Goal: Information Seeking & Learning: Learn about a topic

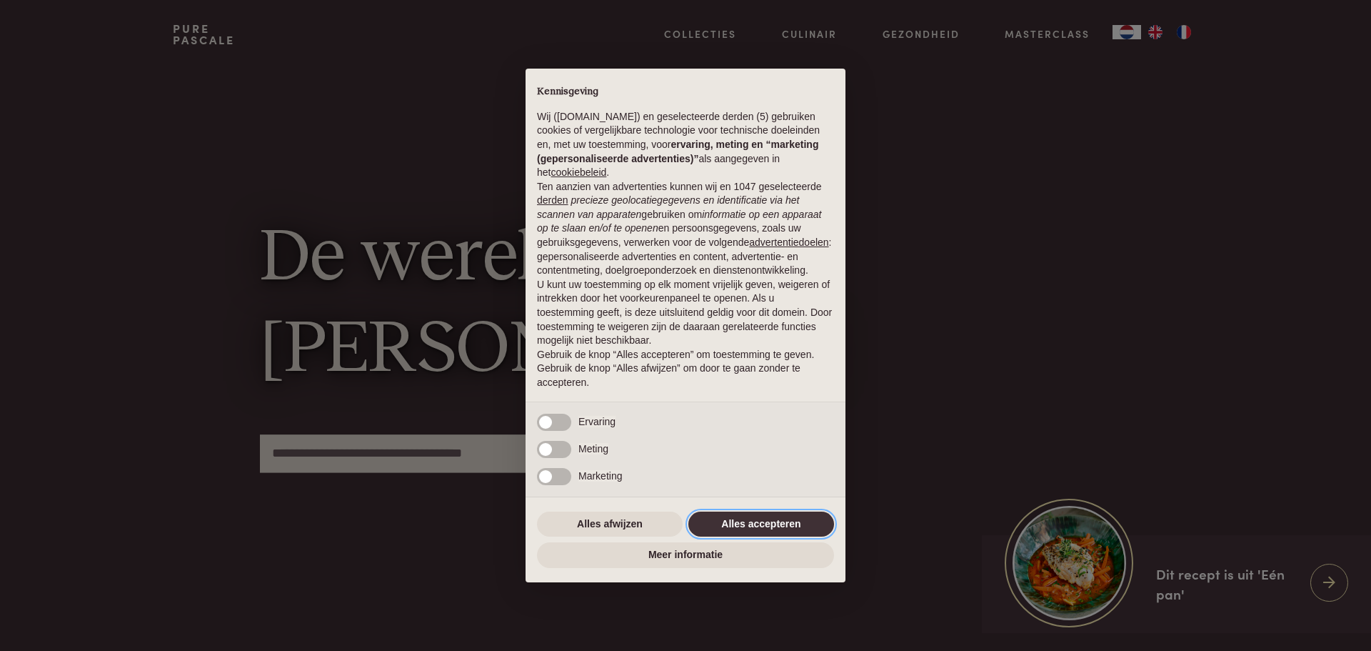
click at [765, 524] on button "Alles accepteren" at bounding box center [762, 524] width 146 height 26
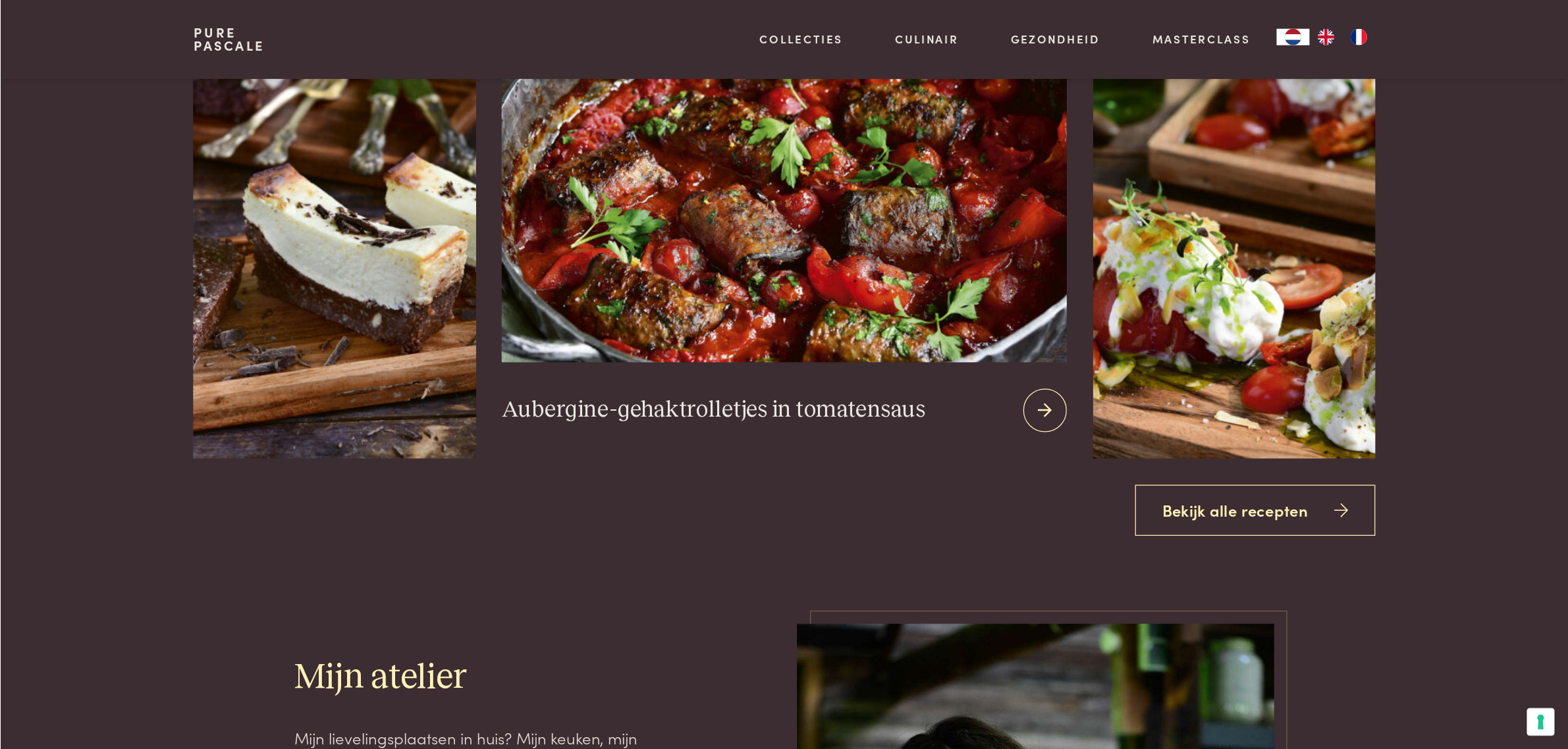
scroll to position [1777, 0]
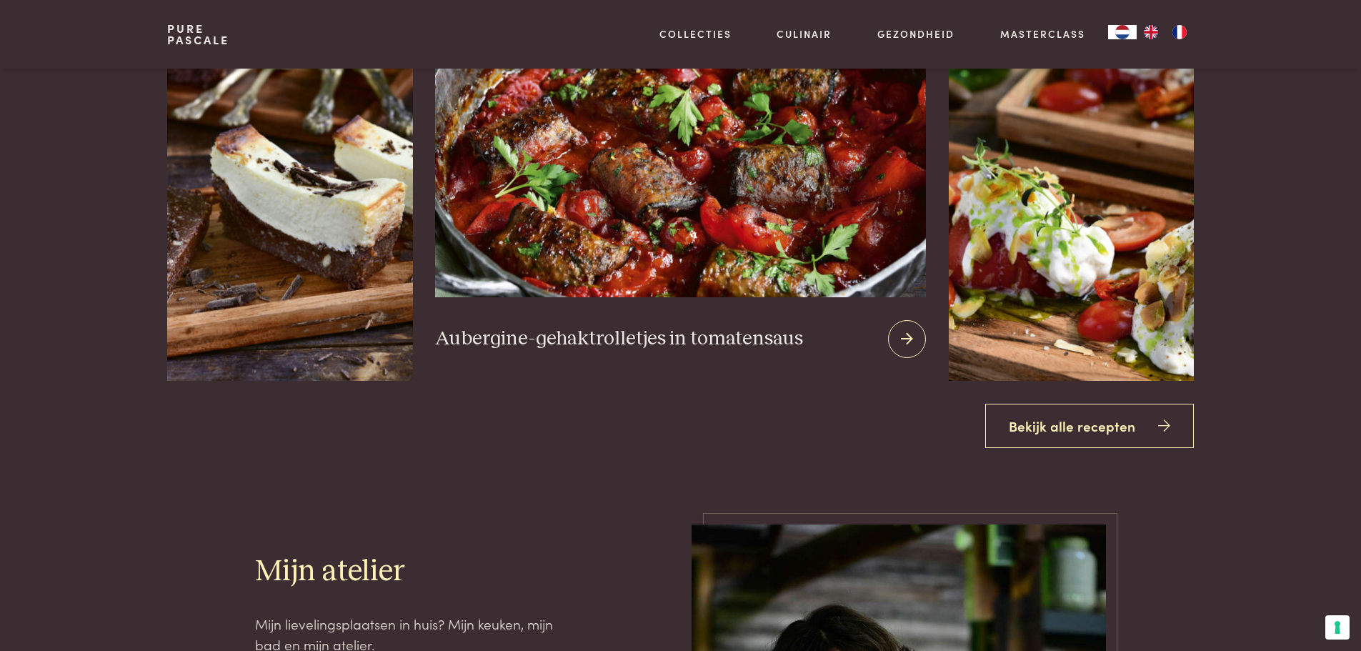
click at [589, 332] on h3 "Aubergine-gehaktrolletjes in tomatensaus" at bounding box center [619, 338] width 368 height 25
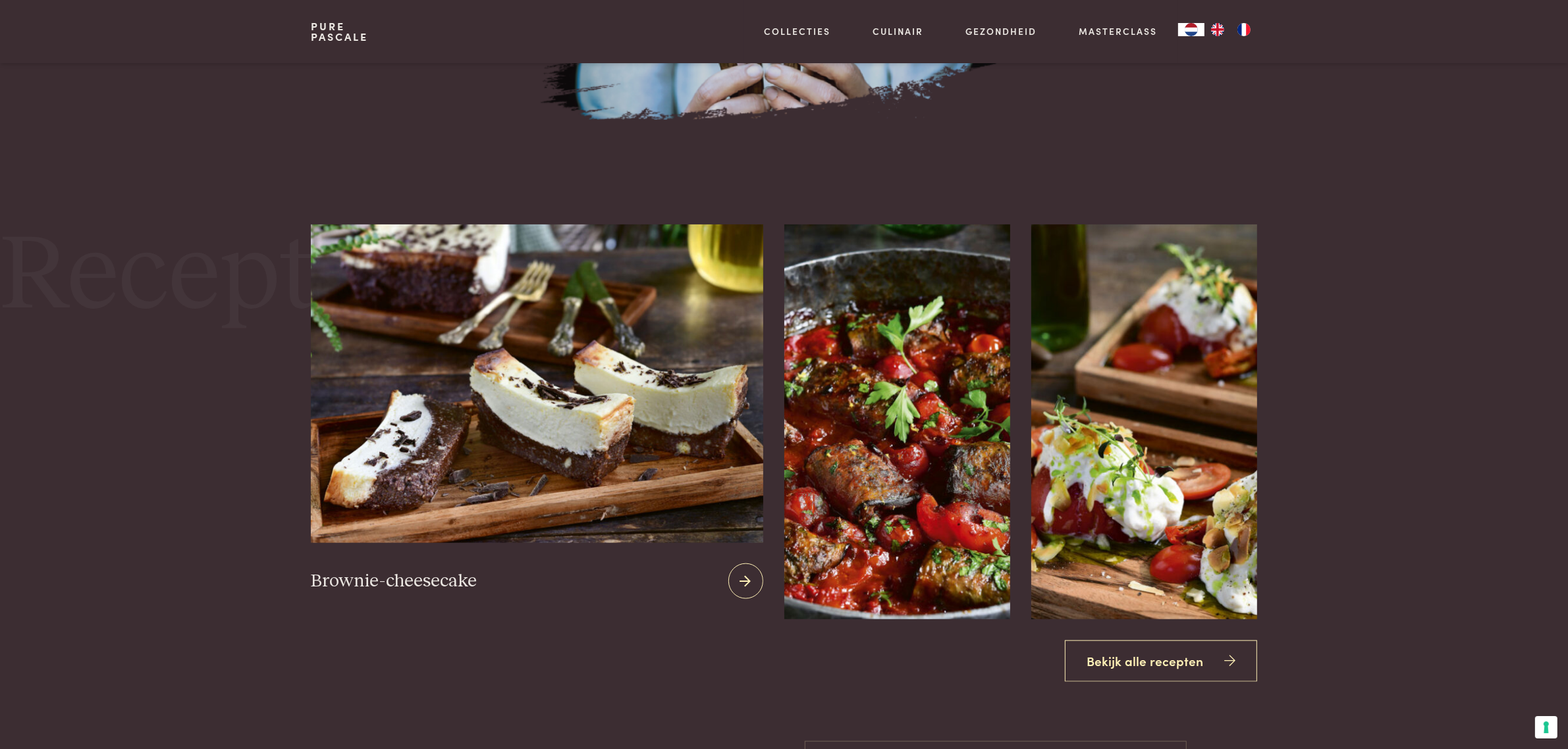
click at [425, 504] on img at bounding box center [536, 383] width 452 height 318
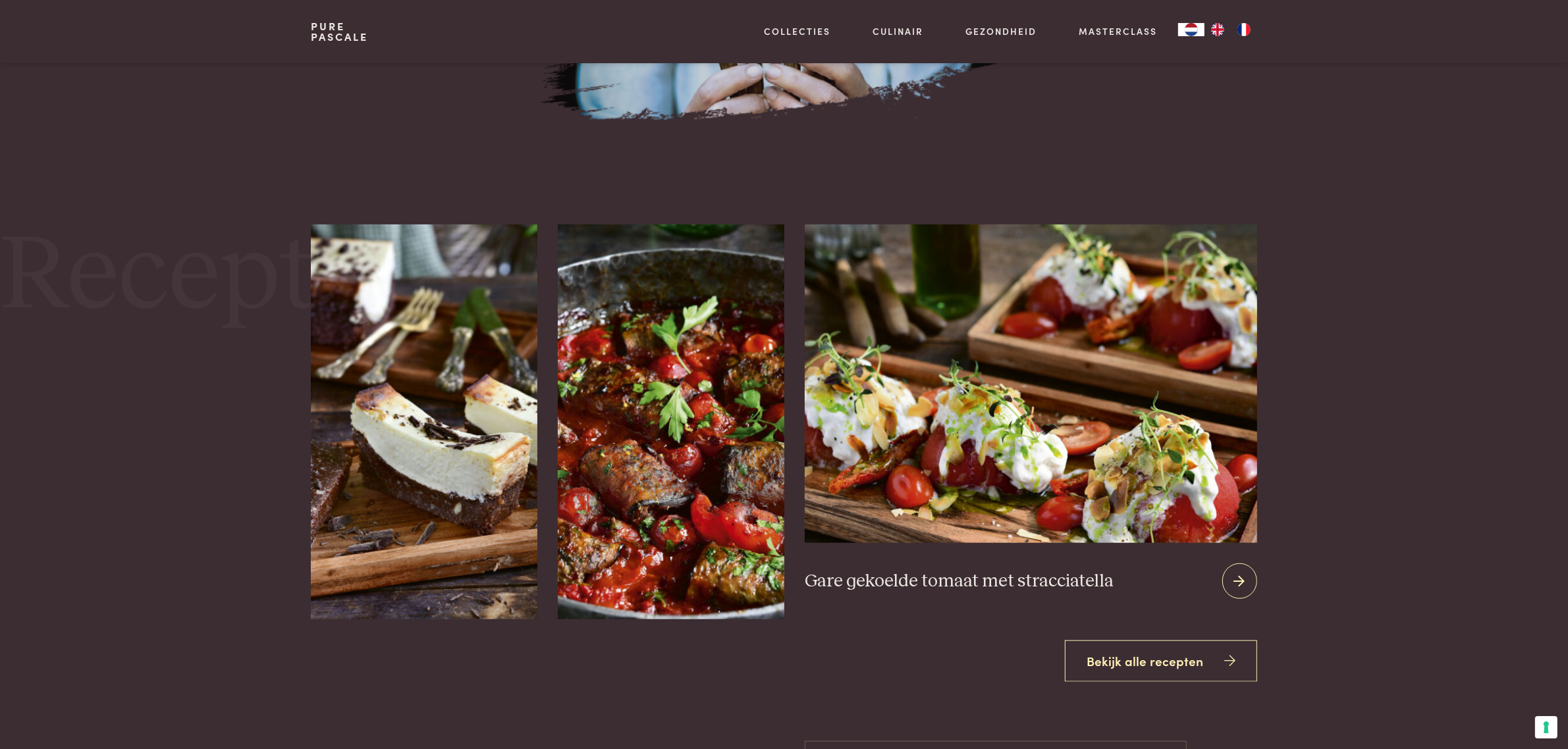
click at [1242, 572] on icon at bounding box center [1240, 581] width 11 height 19
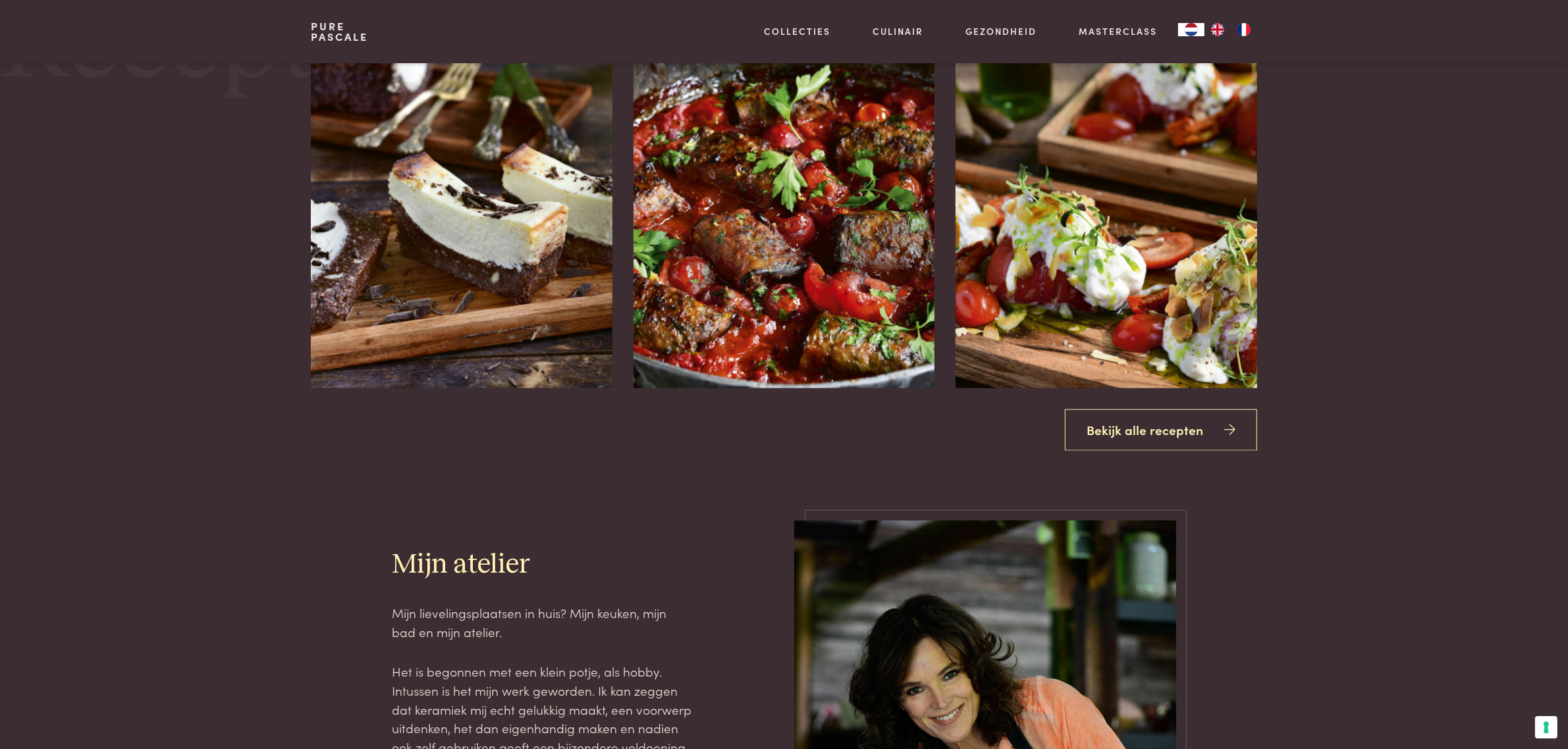
scroll to position [2023, 0]
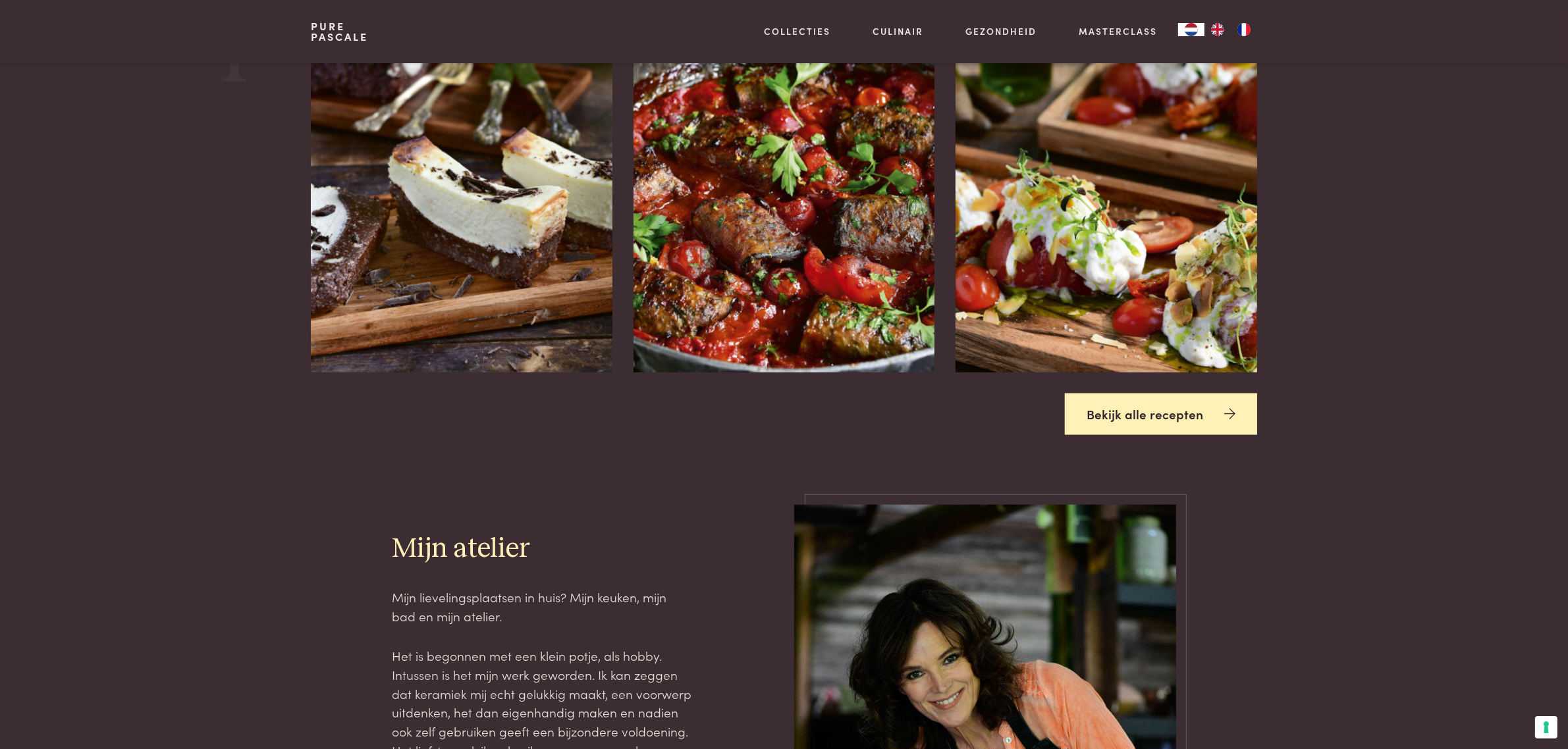
click at [1150, 413] on link "Bekijk alle recepten" at bounding box center [1161, 414] width 193 height 41
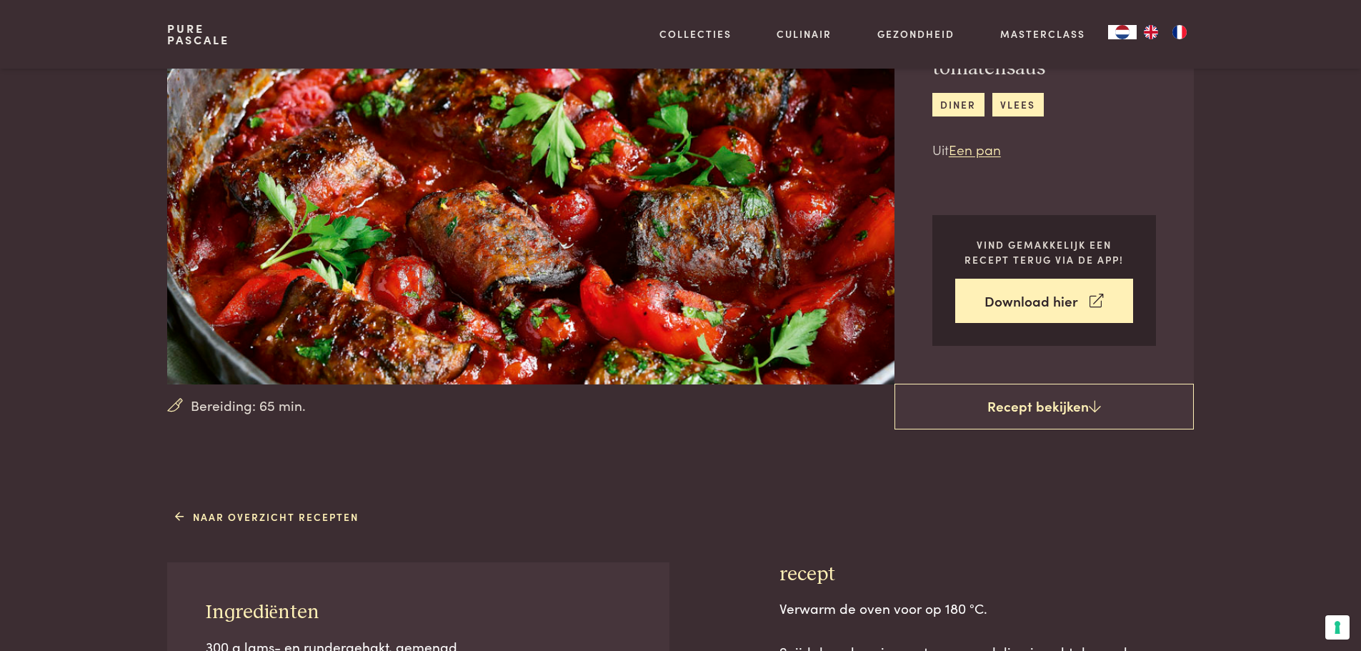
scroll to position [214, 0]
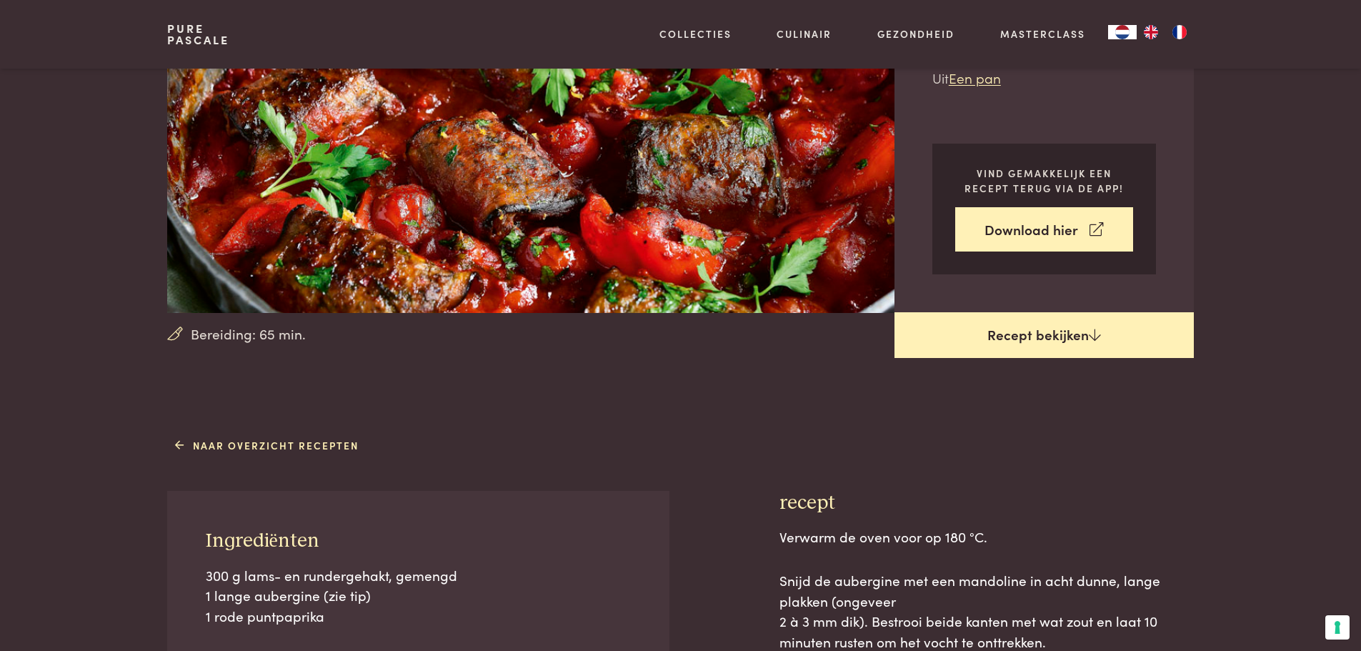
click at [1032, 335] on link "Recept bekijken" at bounding box center [1043, 335] width 299 height 46
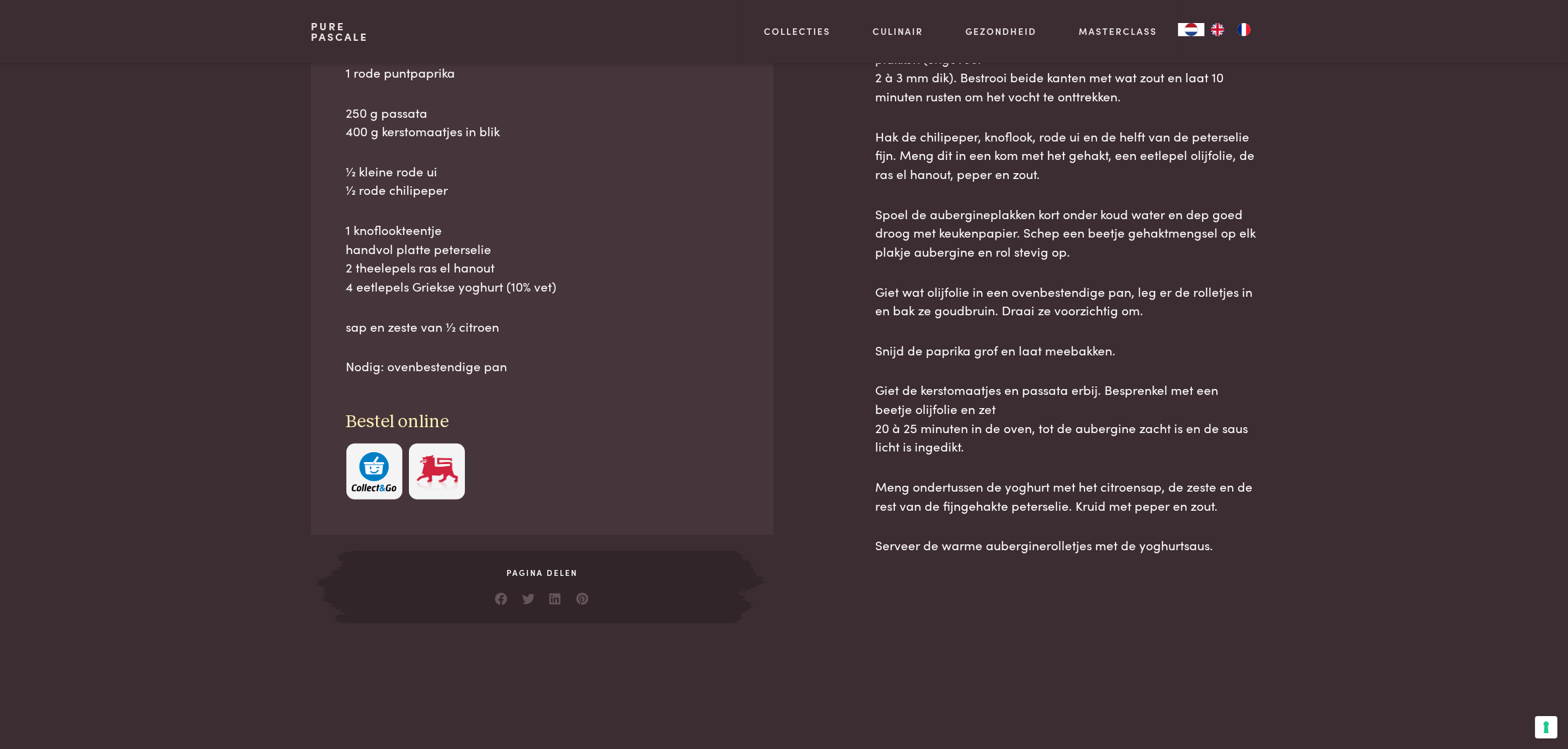
scroll to position [662, 0]
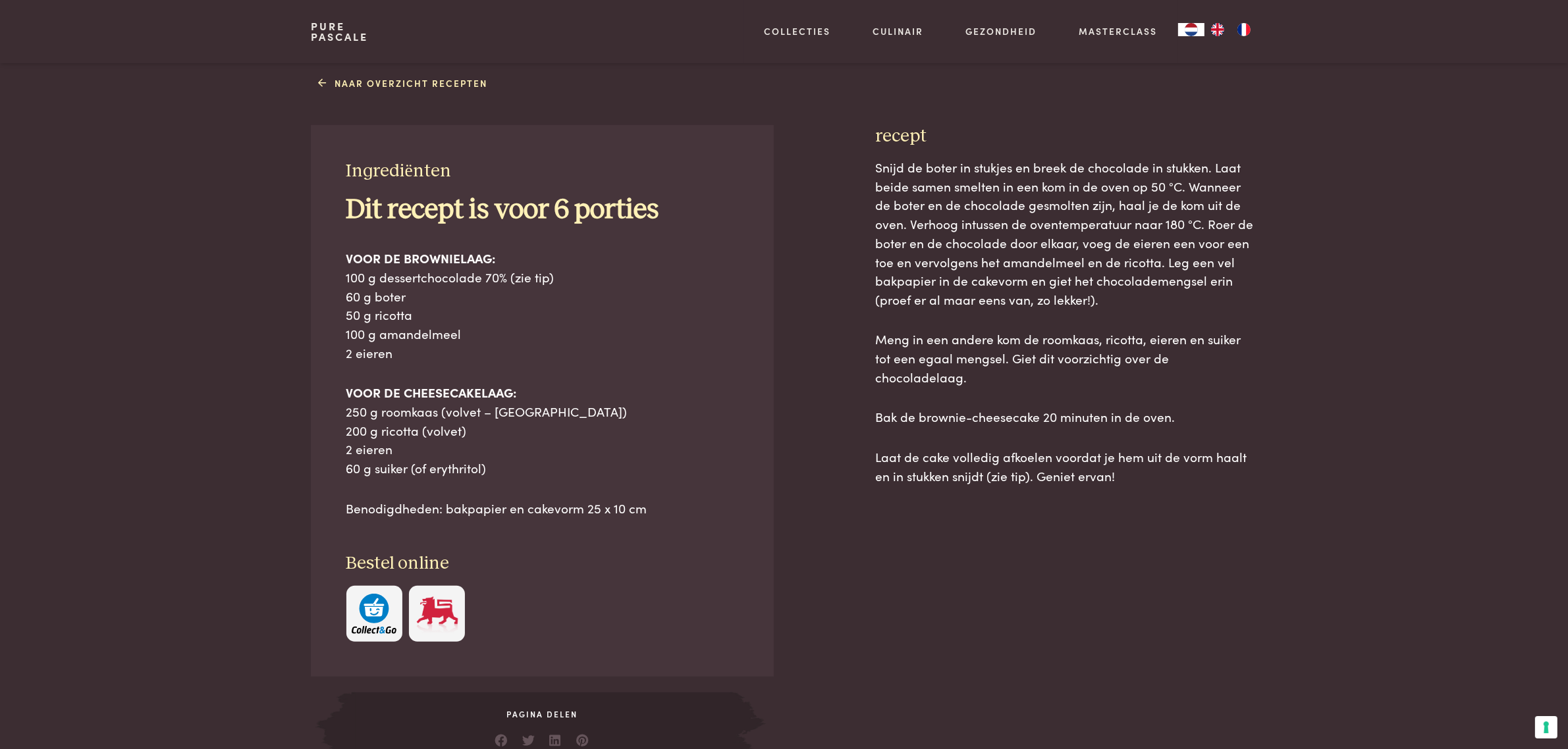
scroll to position [494, 0]
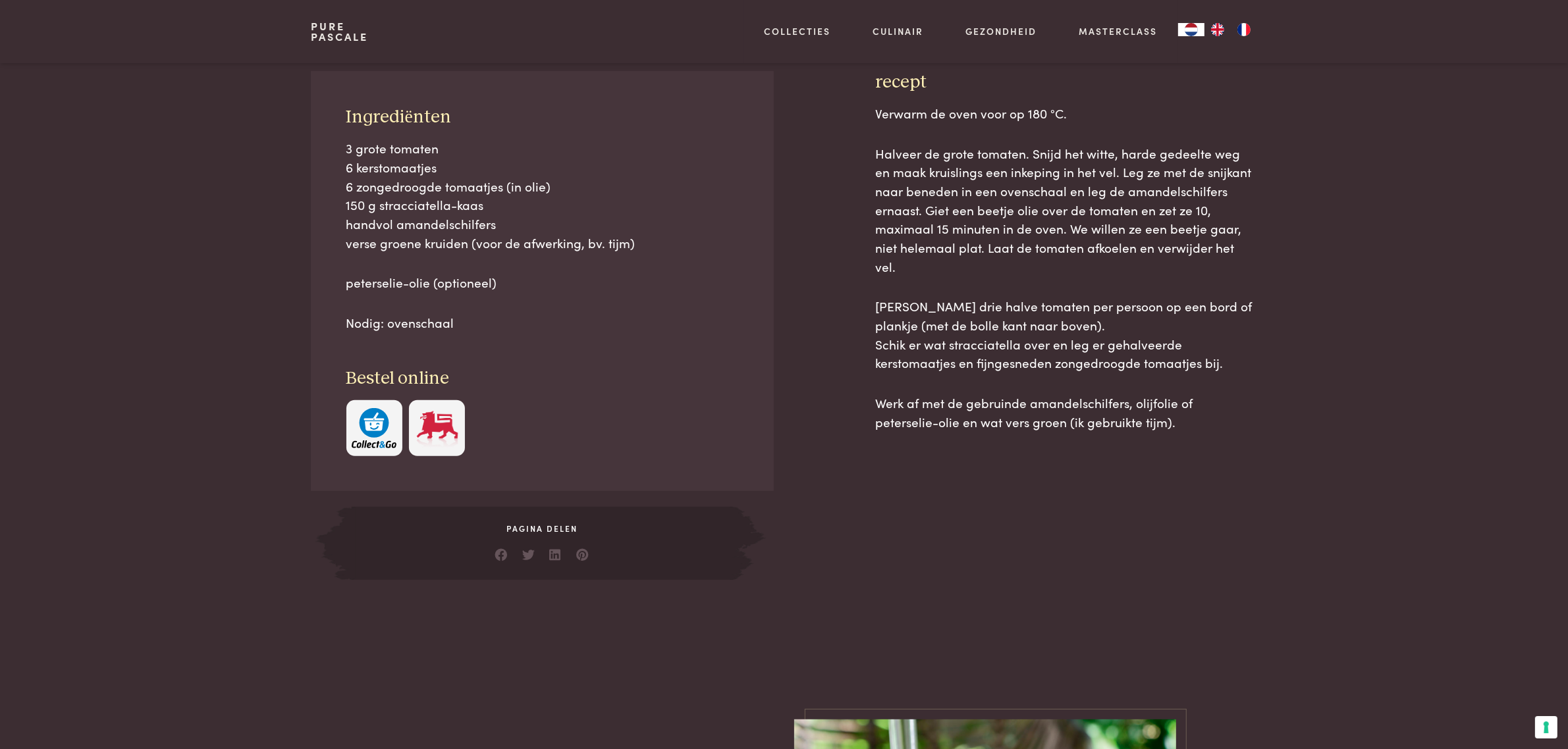
scroll to position [576, 0]
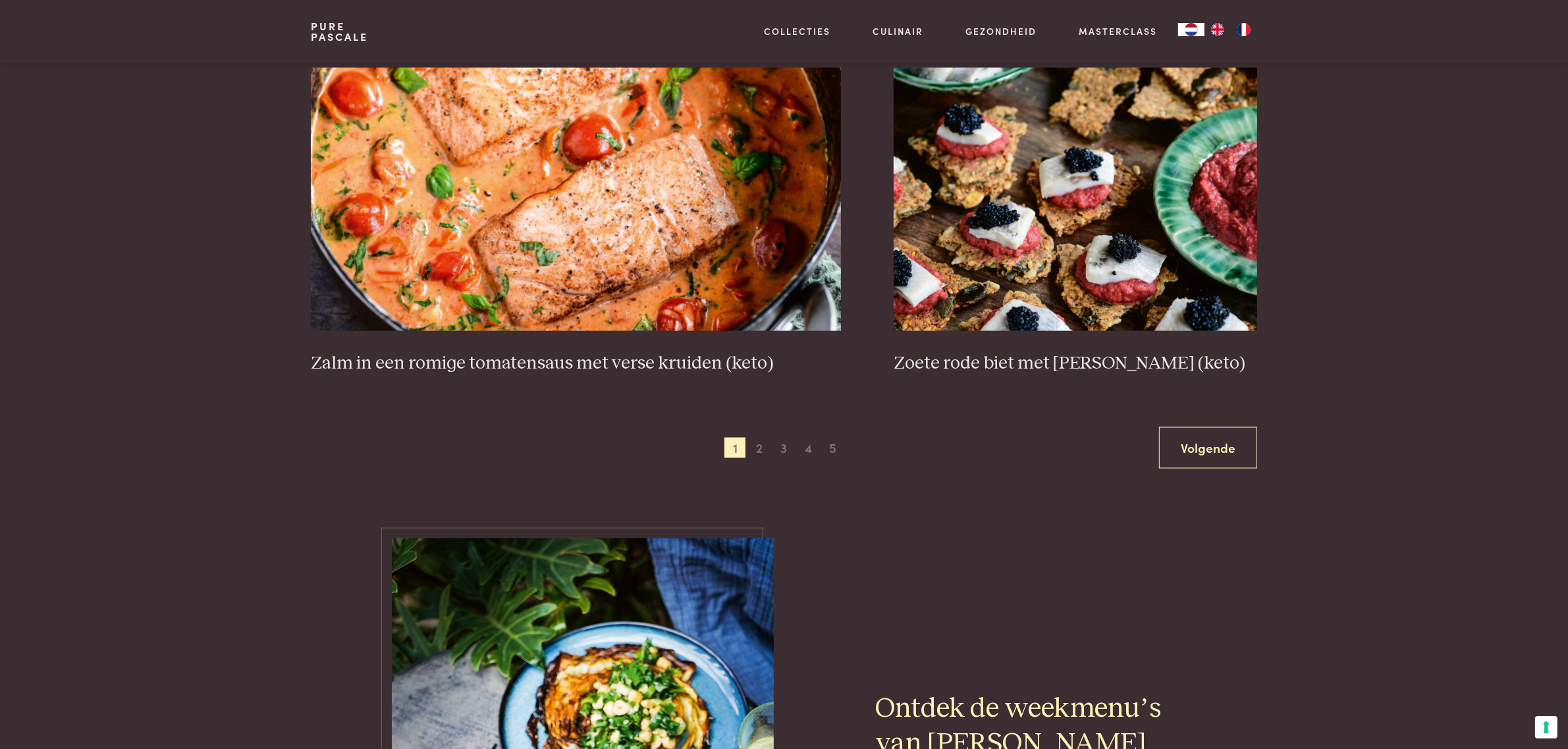
scroll to position [2303, 0]
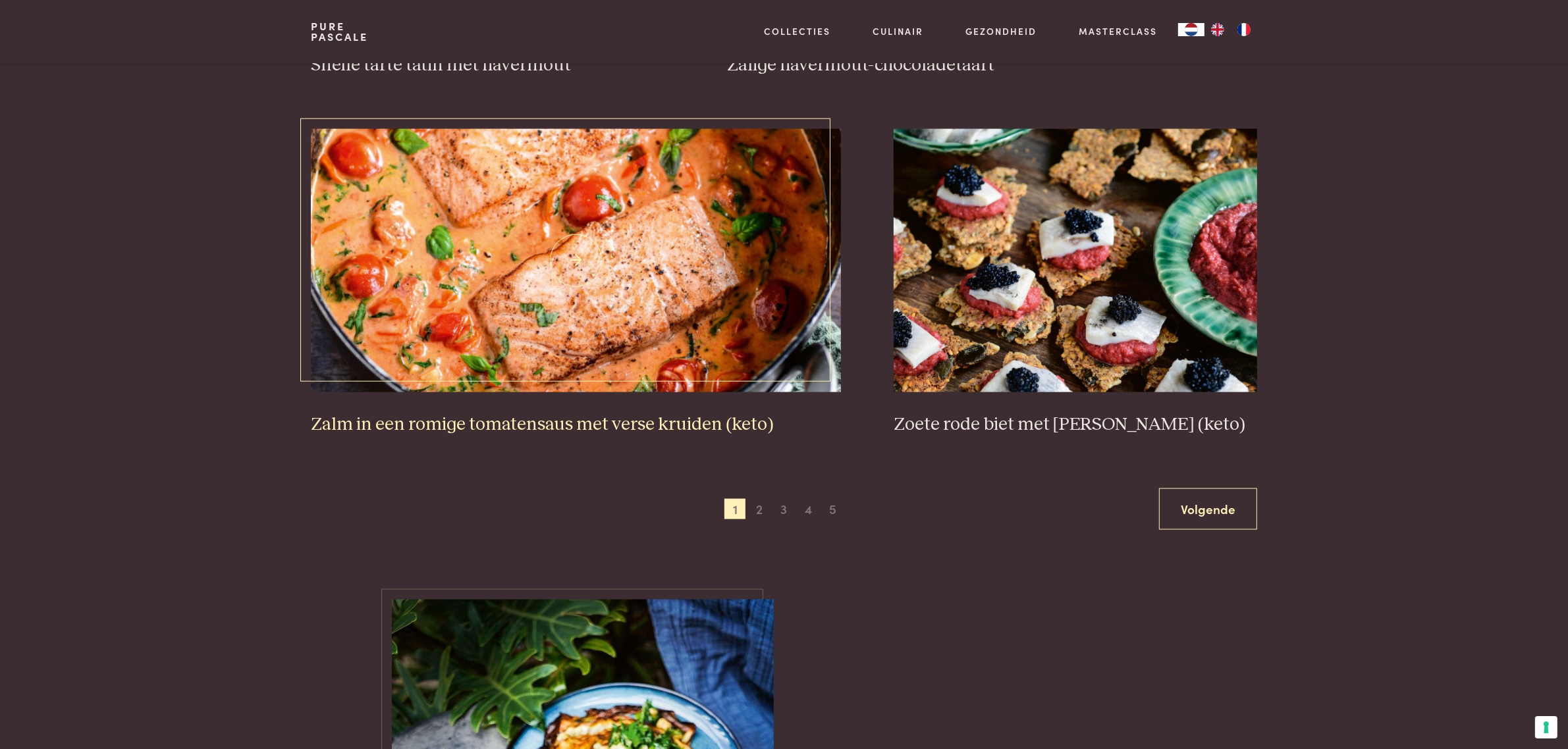
click at [421, 437] on h3 "Zalm in een romige tomatensaus met verse kruiden (keto)" at bounding box center [575, 425] width 530 height 23
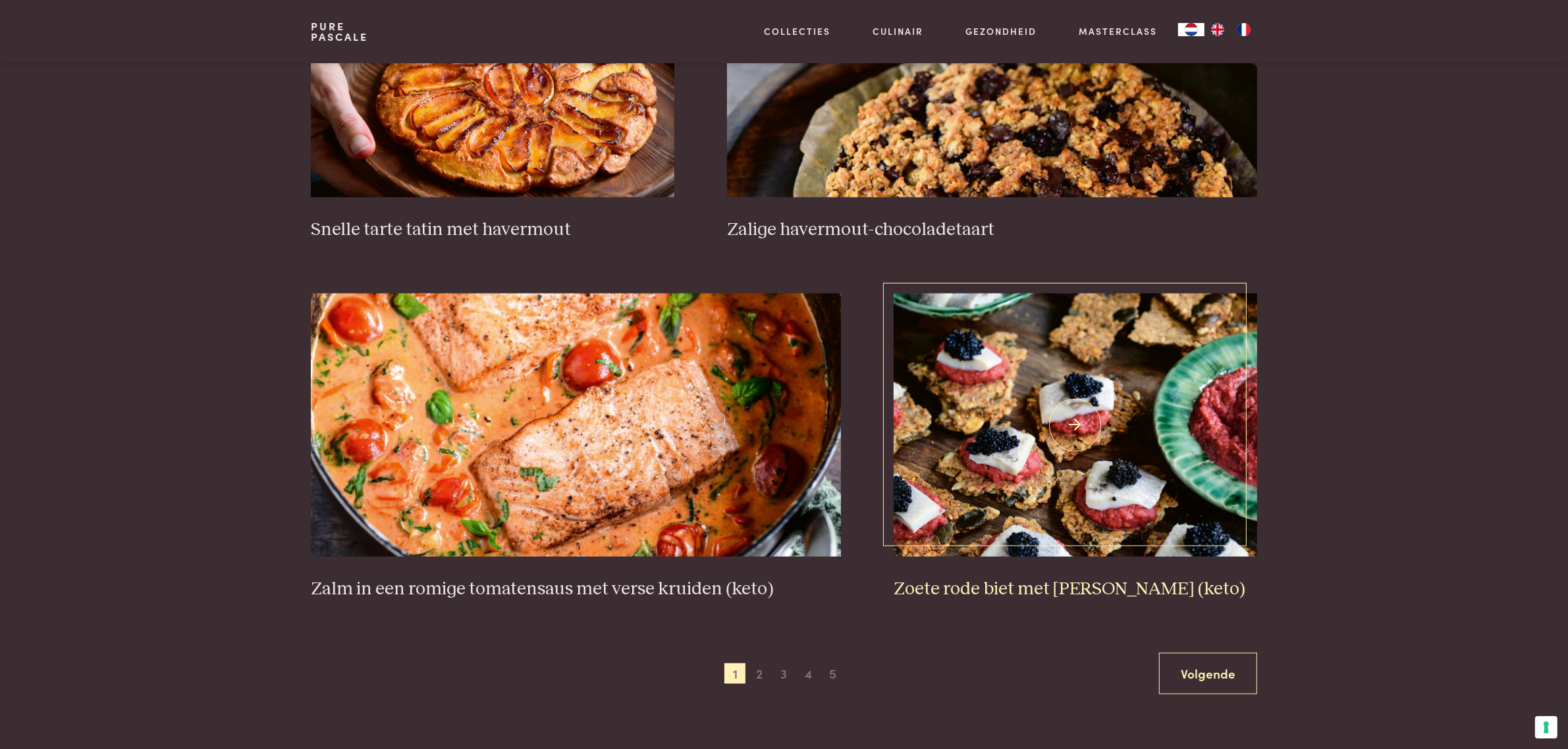
scroll to position [1974, 0]
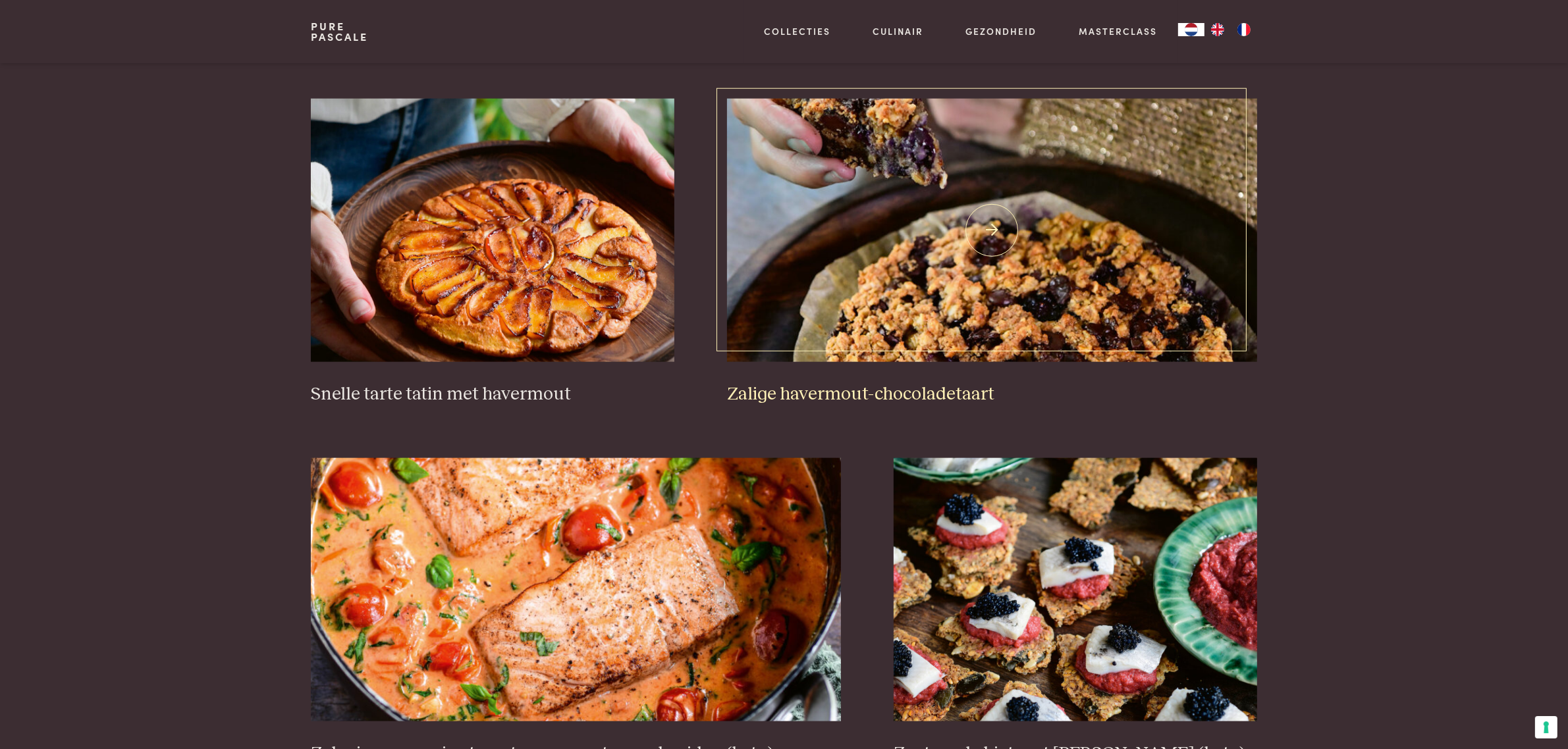
click at [890, 406] on h3 "Zalige havermout-chocoladetaart" at bounding box center [992, 394] width 530 height 23
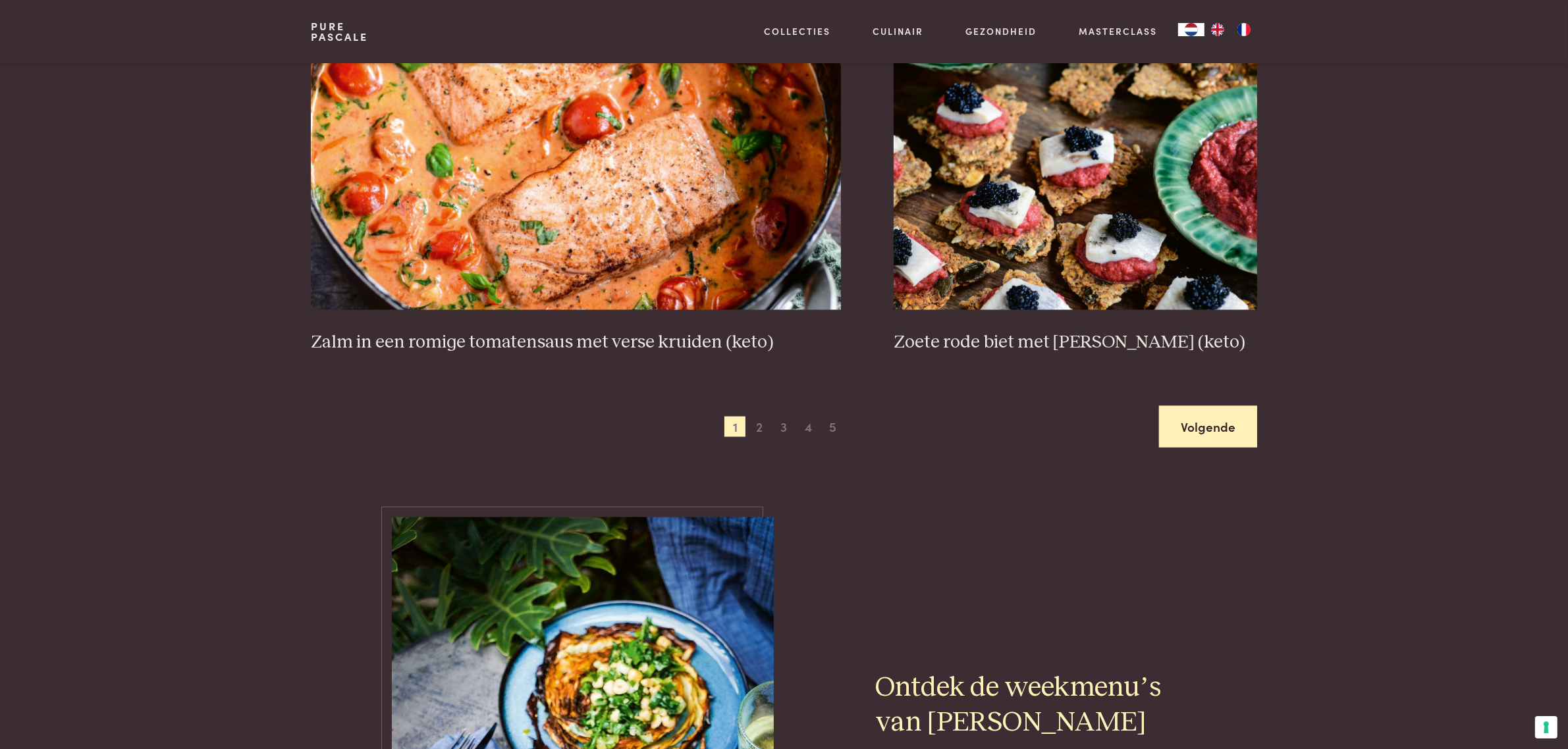
click at [1205, 448] on link "Volgende" at bounding box center [1208, 427] width 98 height 41
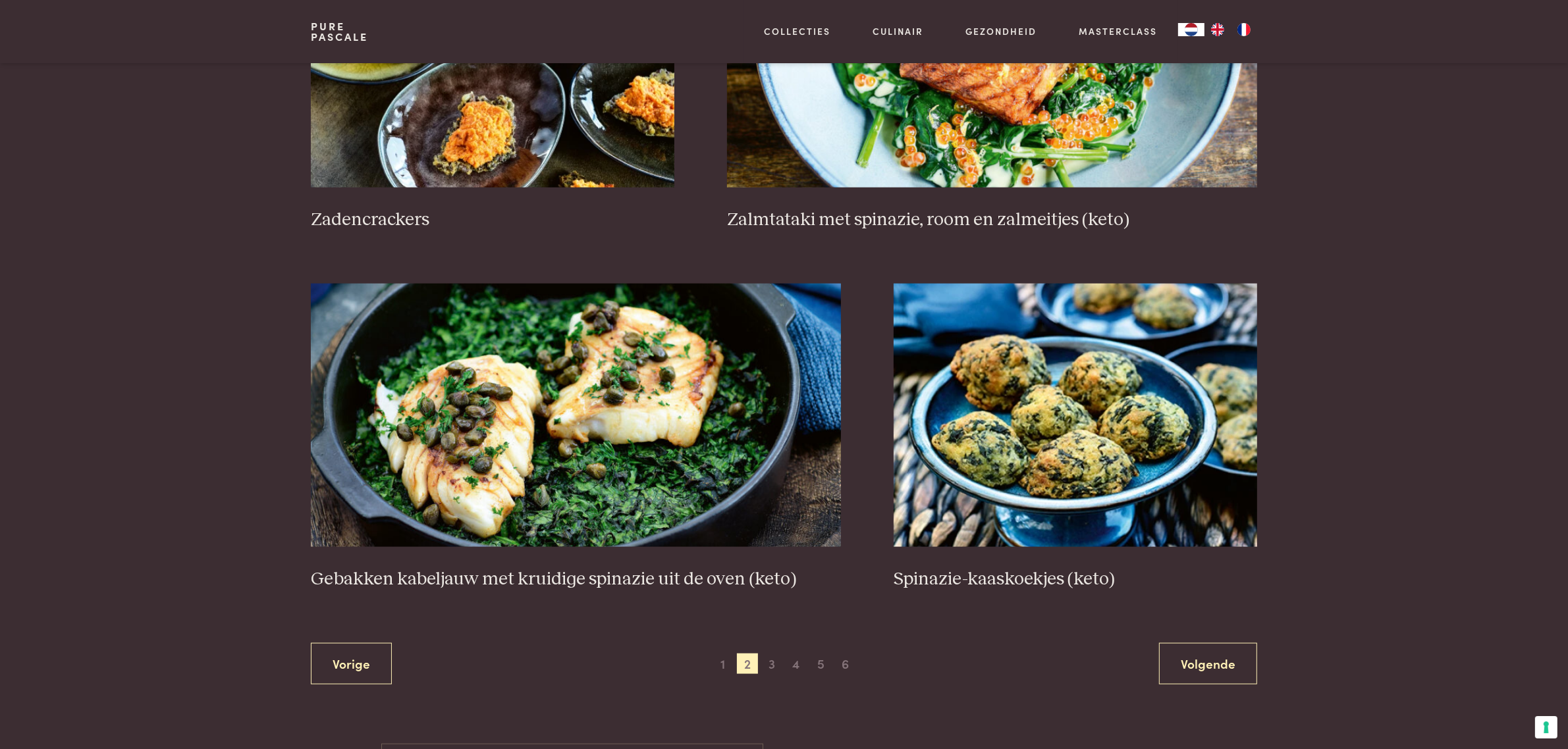
scroll to position [2194, 0]
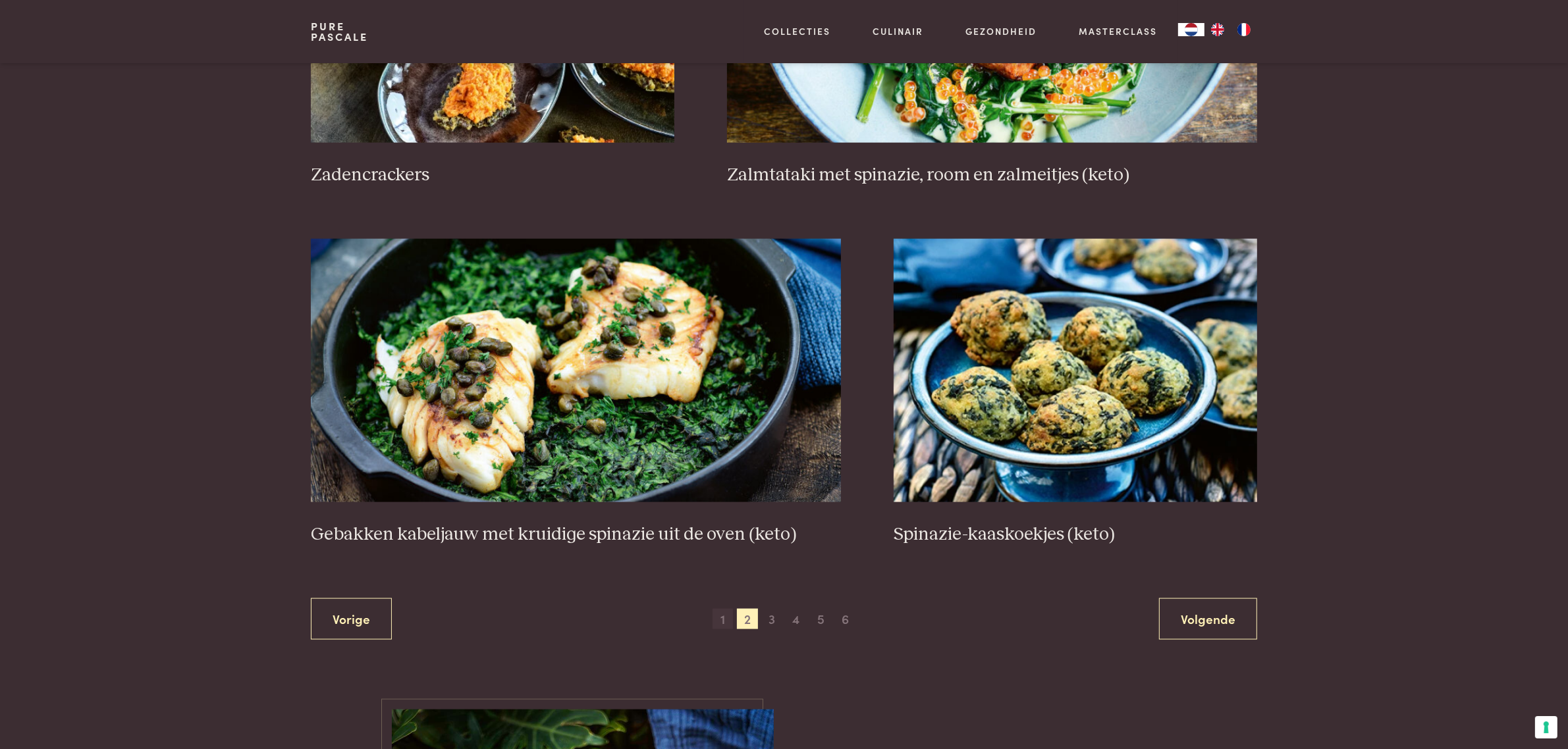
click at [723, 630] on span "1" at bounding box center [723, 619] width 21 height 21
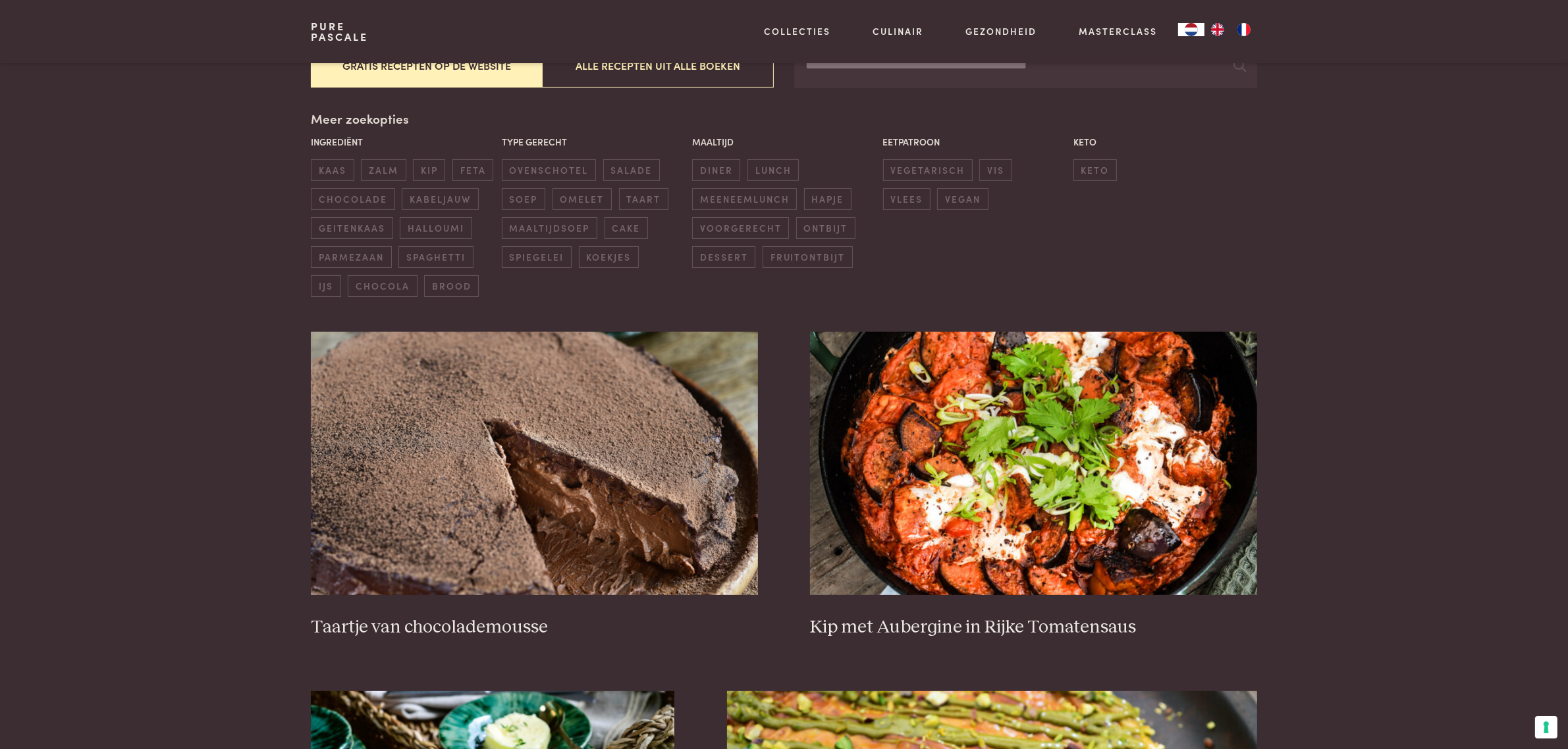
scroll to position [329, 0]
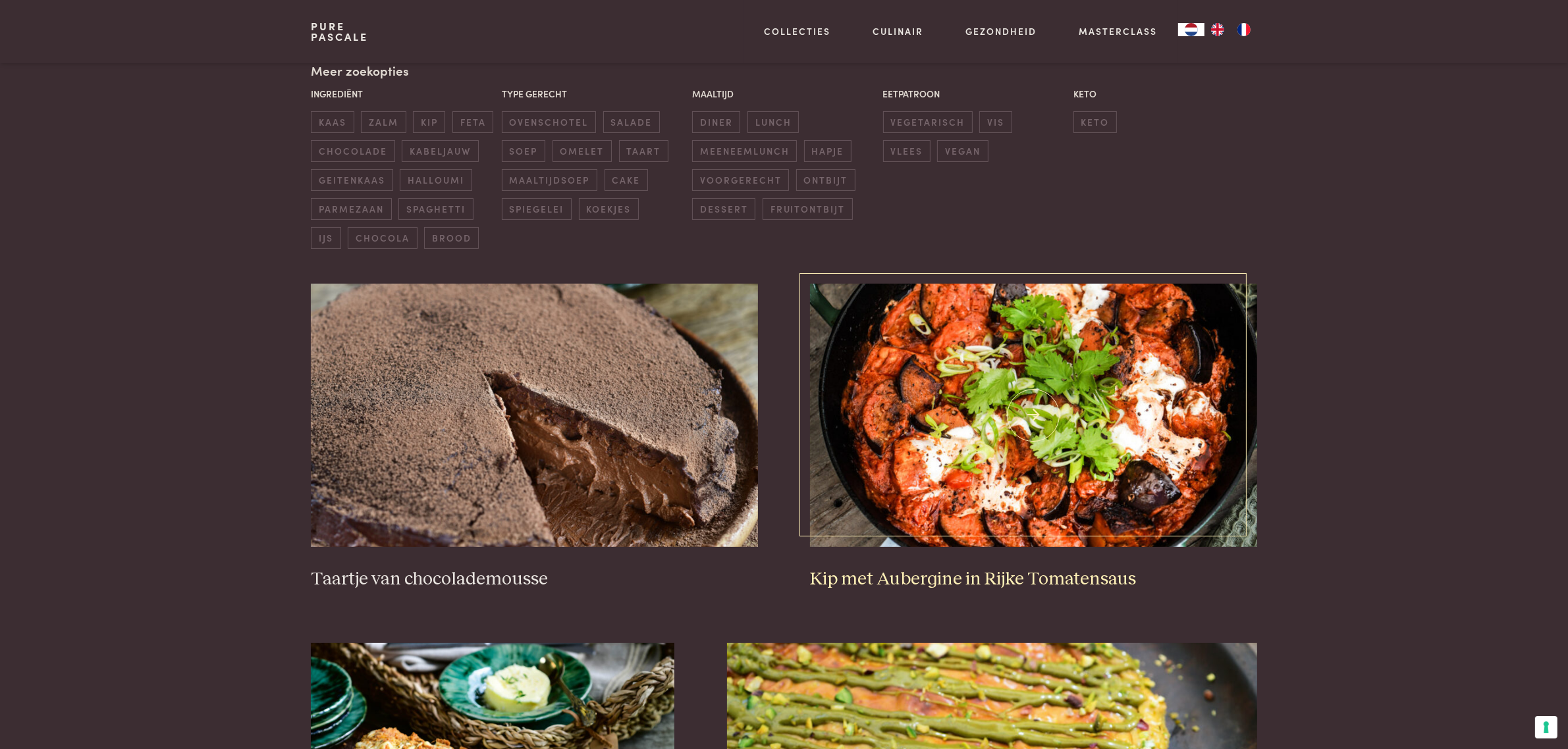
click at [930, 591] on h3 "Kip met Aubergine in Rijke Tomatensaus" at bounding box center [1033, 579] width 446 height 23
click at [482, 591] on h3 "Taartje van chocolademousse" at bounding box center [534, 579] width 446 height 23
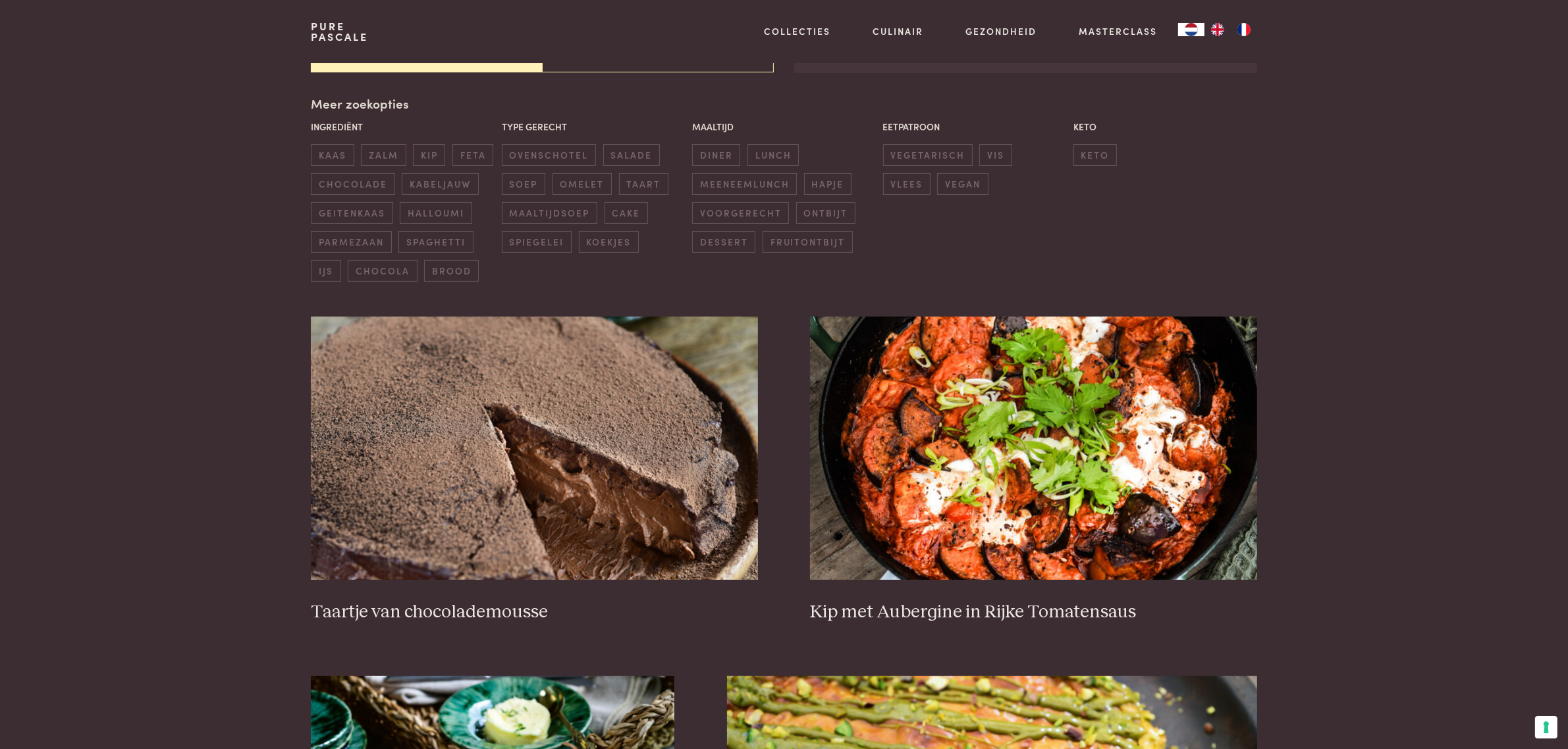
scroll to position [0, 0]
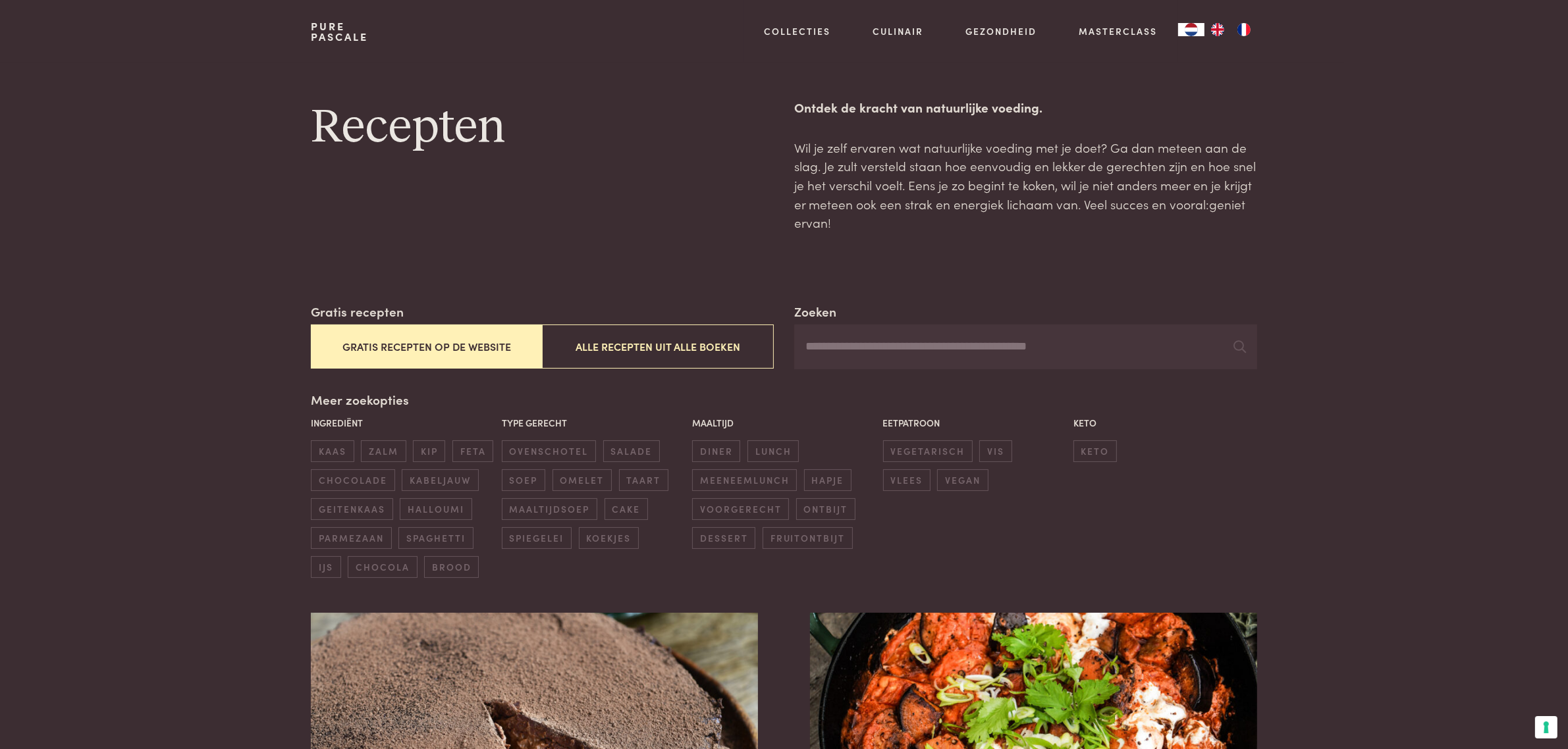
click at [474, 351] on button "Gratis recepten op de website" at bounding box center [426, 346] width 231 height 44
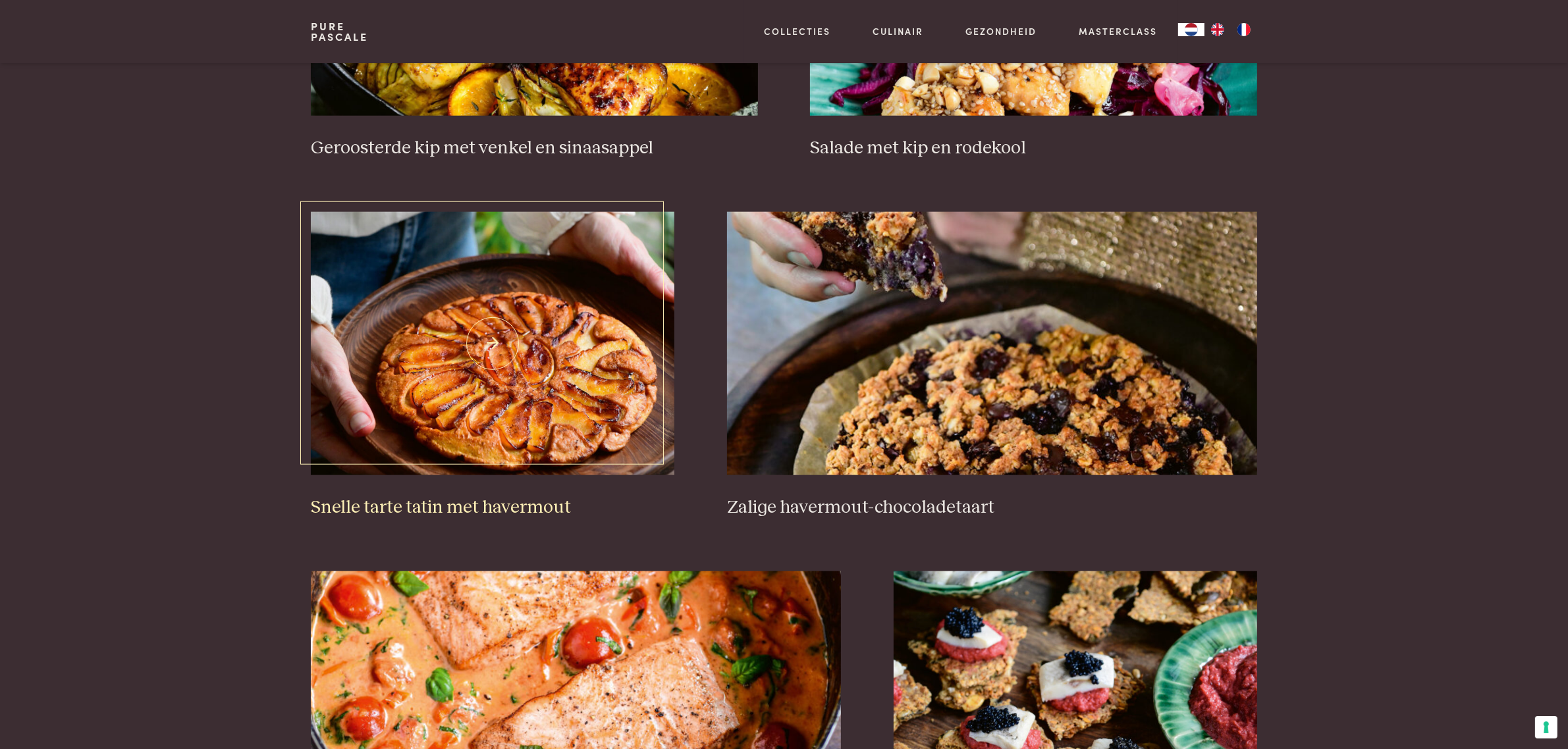
scroll to position [1865, 0]
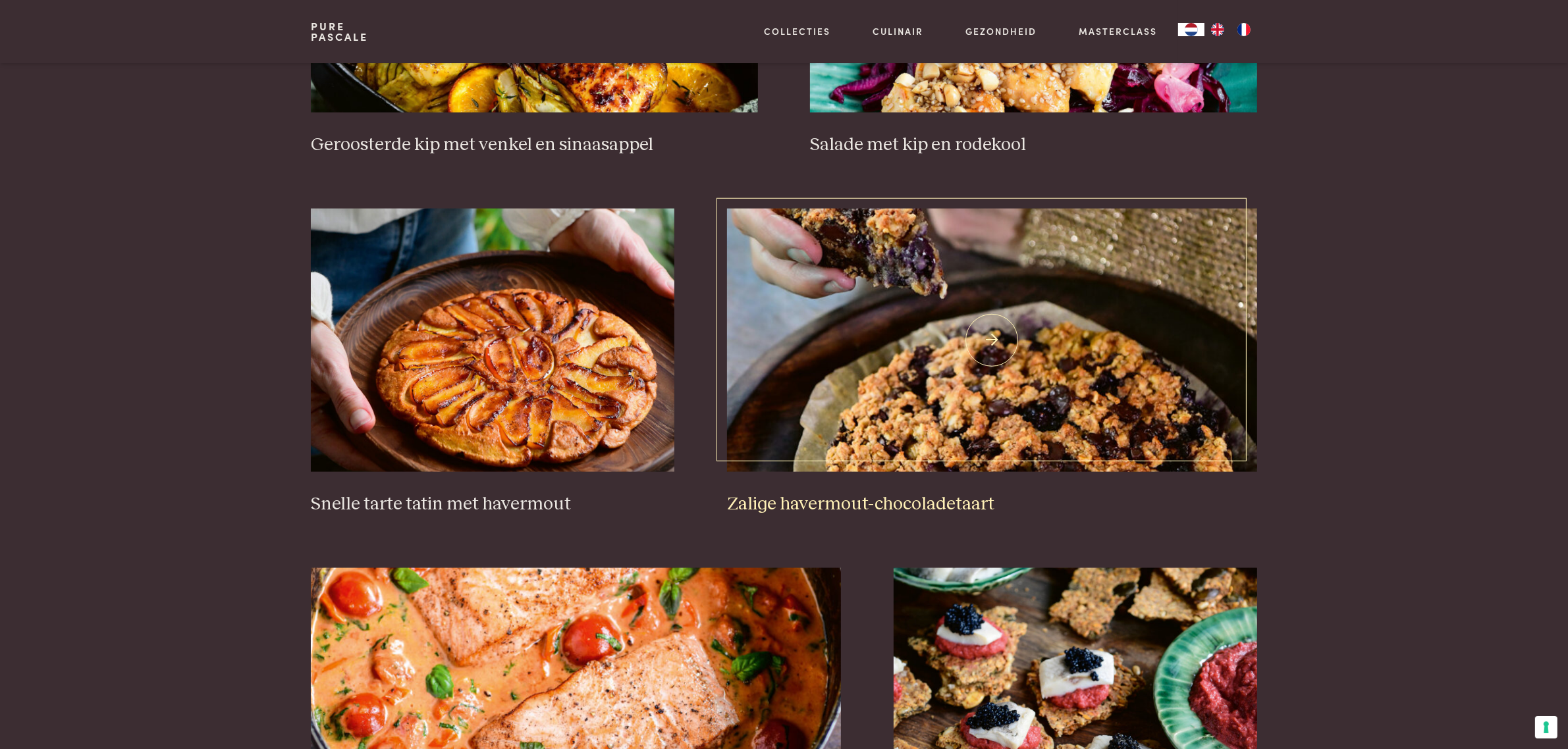
click at [867, 516] on h3 "Zalige havermout-chocoladetaart" at bounding box center [992, 504] width 530 height 23
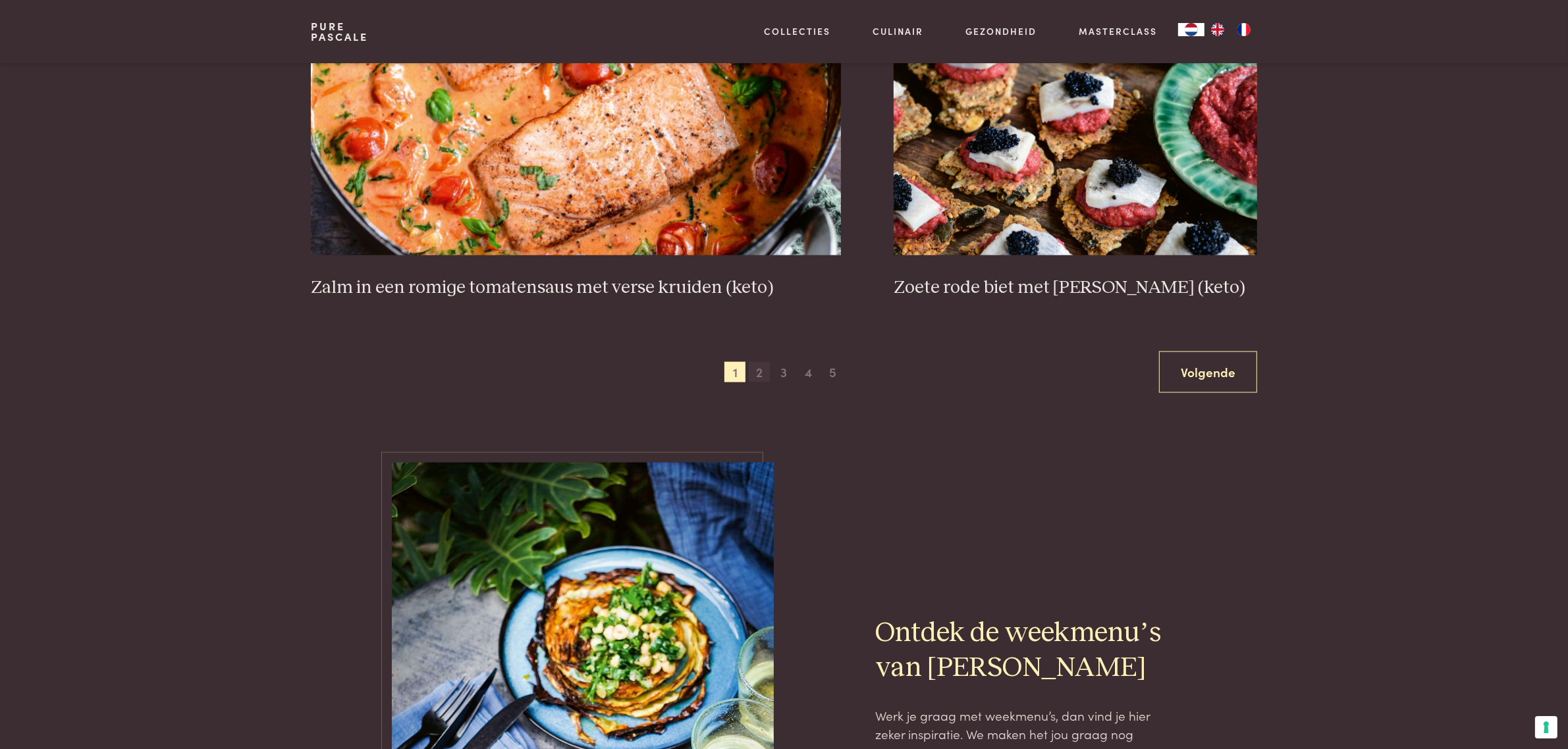
click at [757, 383] on span "2" at bounding box center [759, 372] width 21 height 21
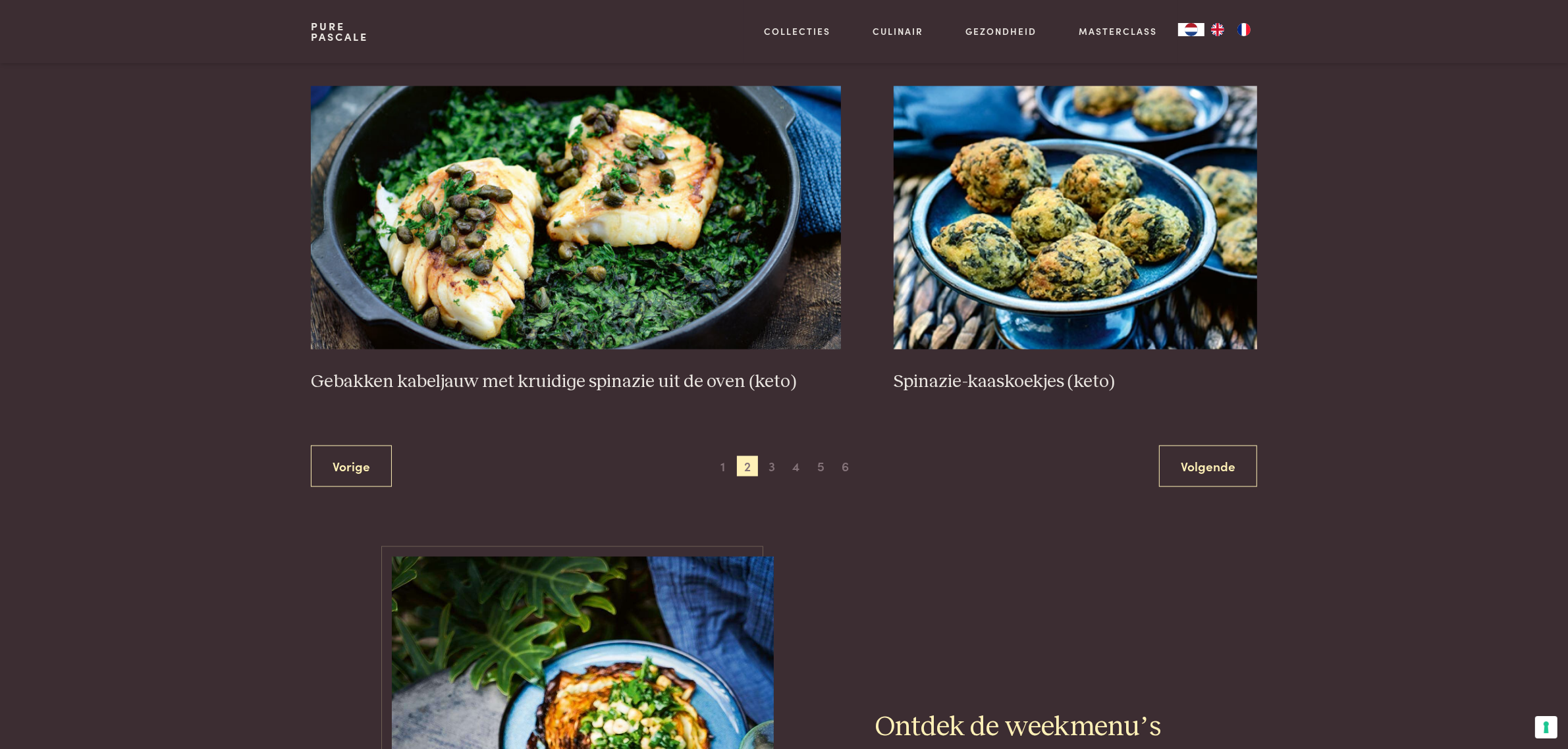
scroll to position [2358, 0]
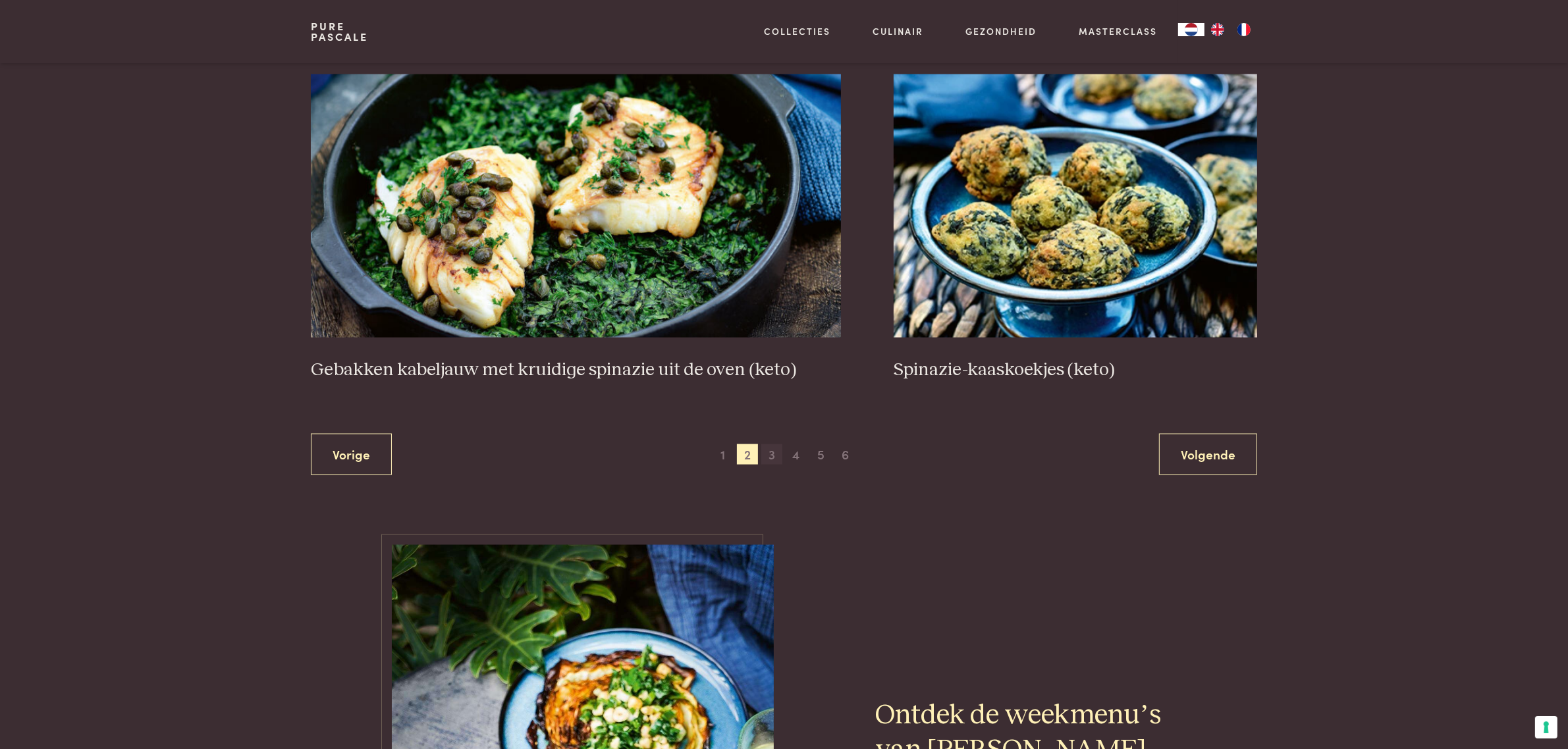
click at [771, 465] on span "3" at bounding box center [772, 454] width 21 height 21
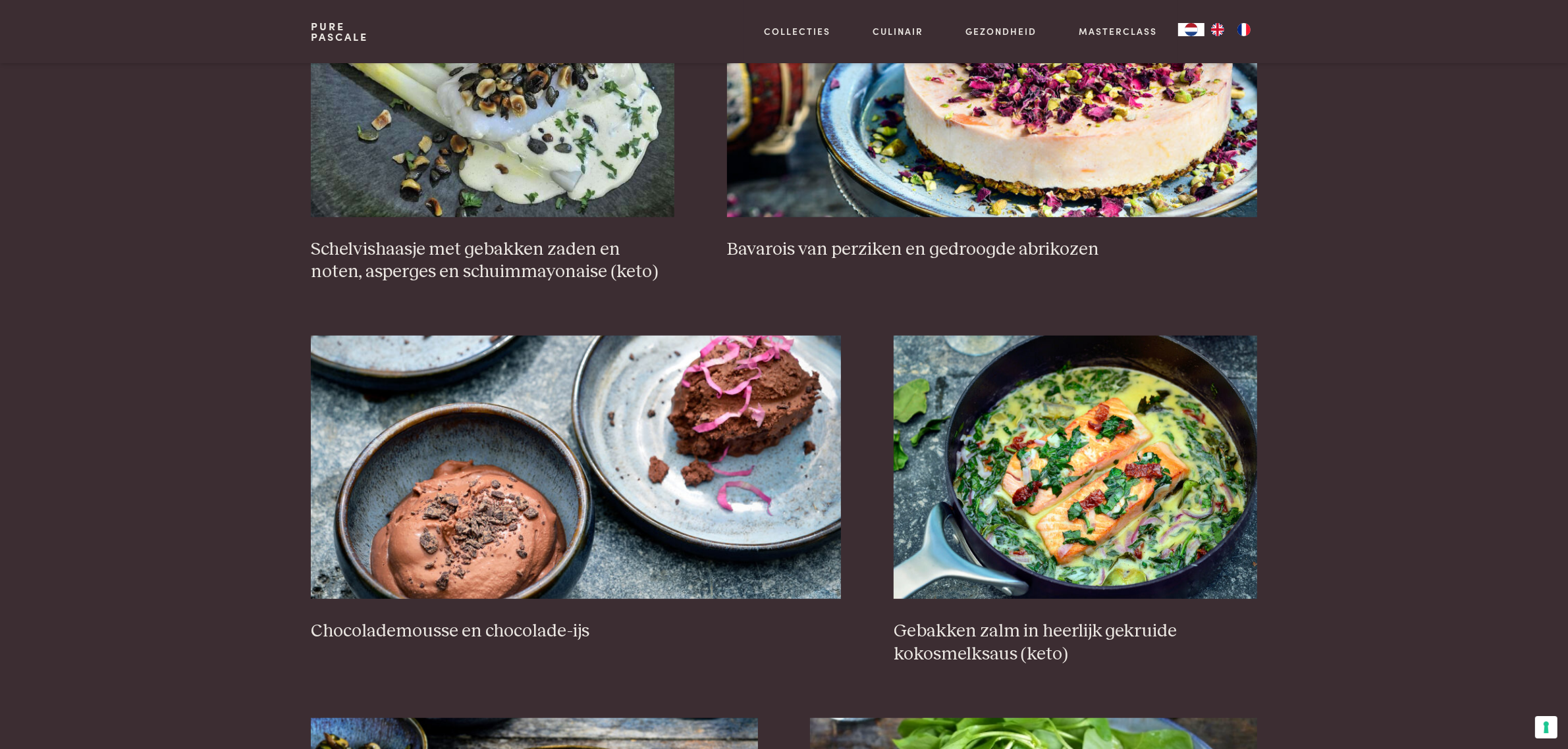
scroll to position [1042, 0]
click at [448, 642] on h3 "Chocolademousse en chocolade-ijs" at bounding box center [575, 630] width 530 height 23
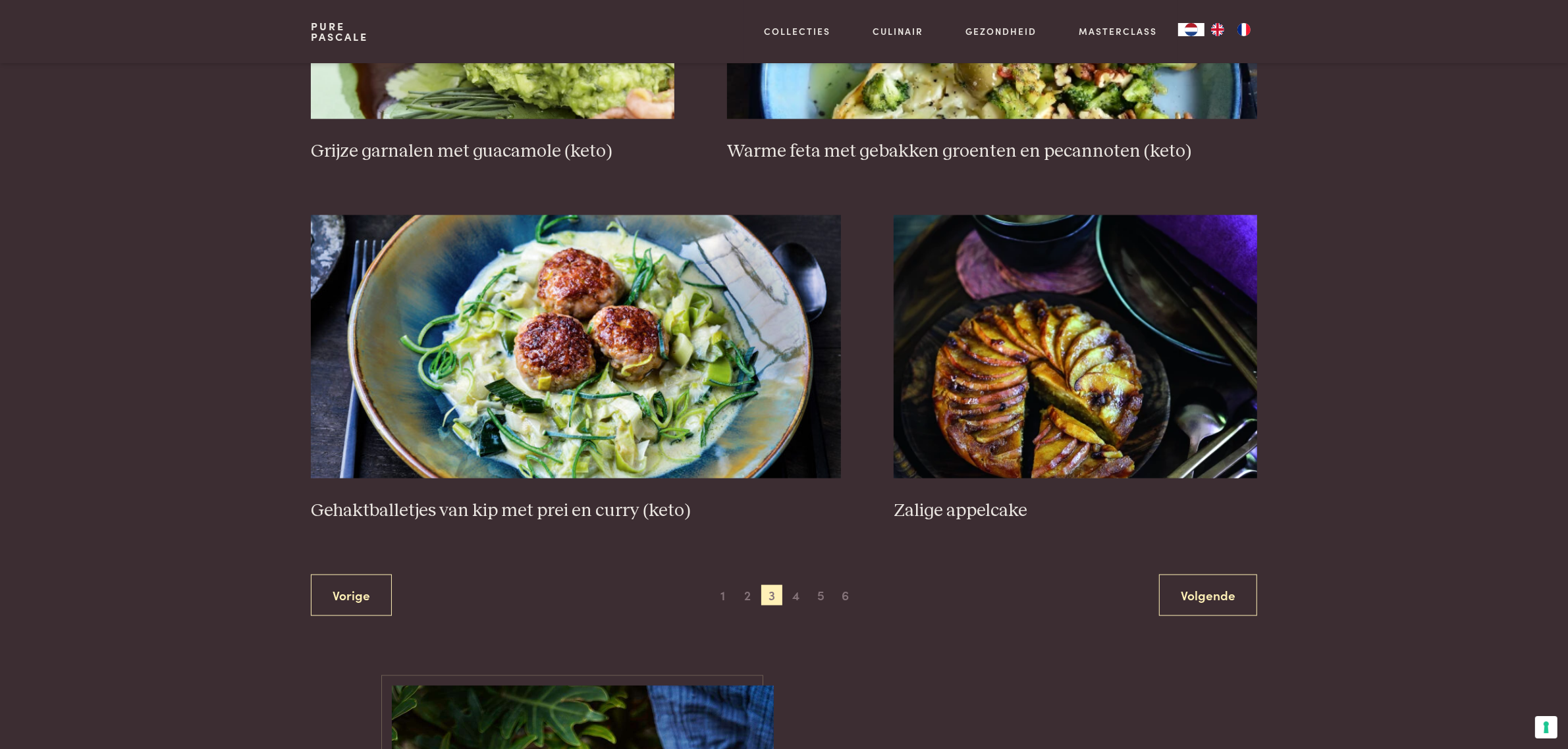
scroll to position [2276, 0]
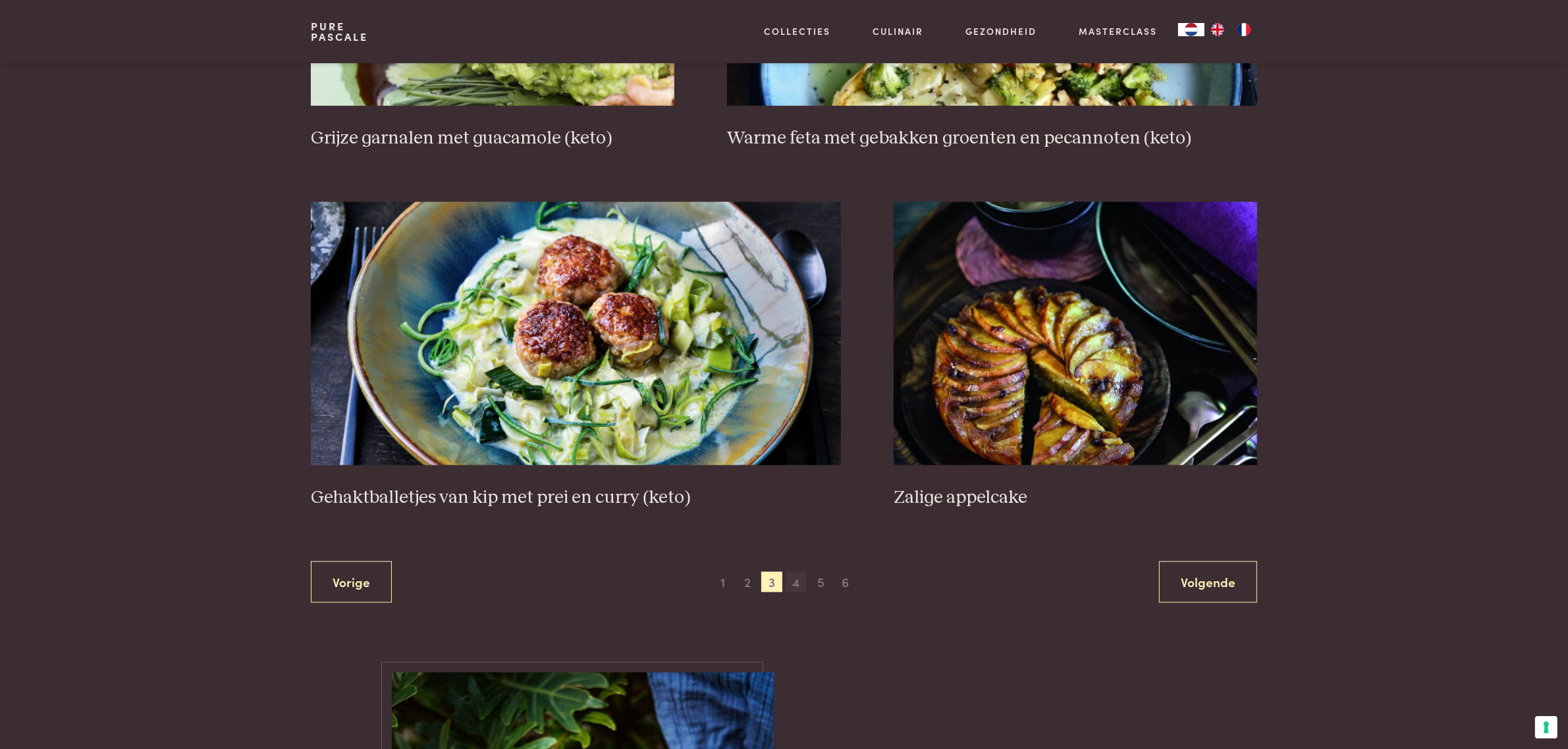
click at [798, 593] on span "4" at bounding box center [796, 582] width 21 height 21
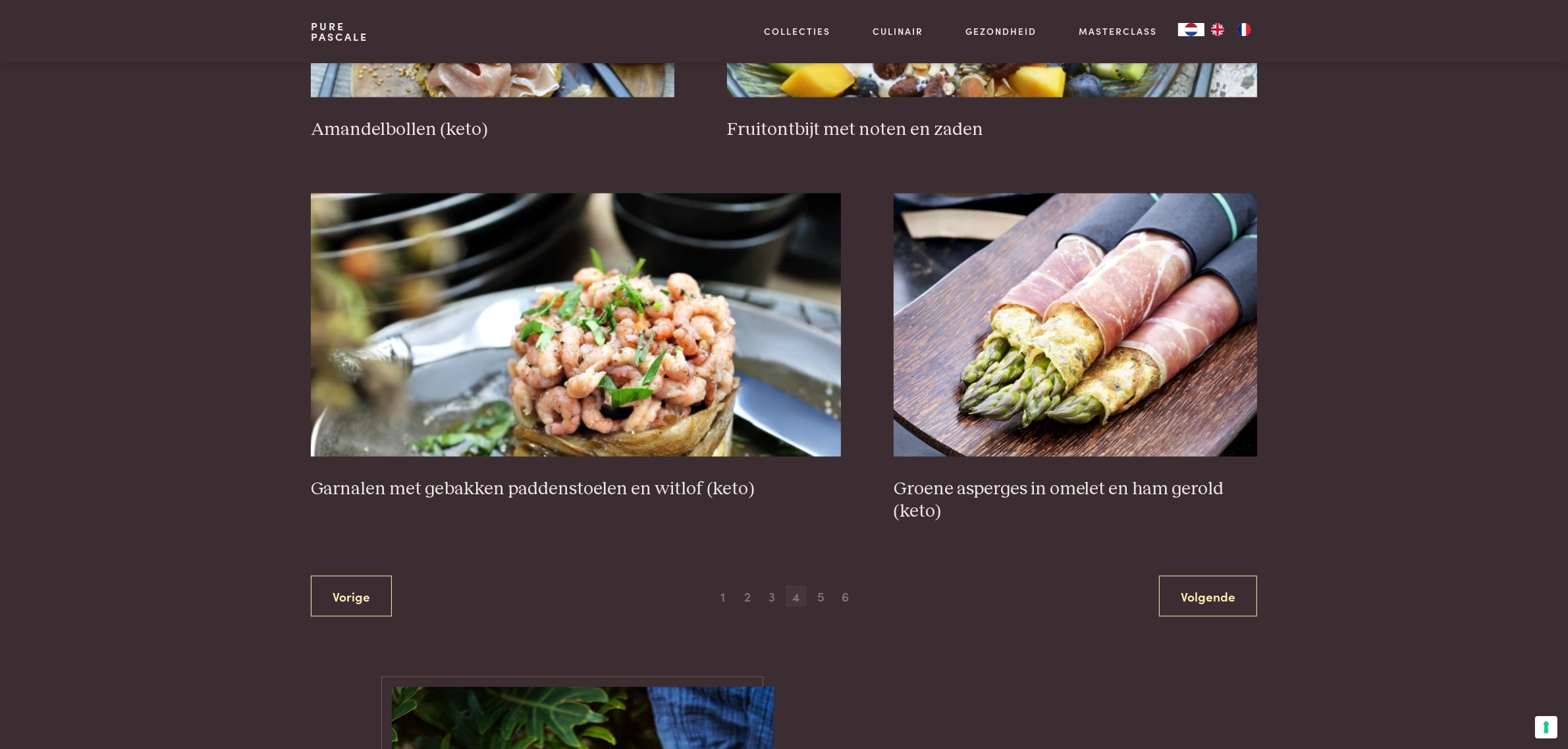
scroll to position [2276, 0]
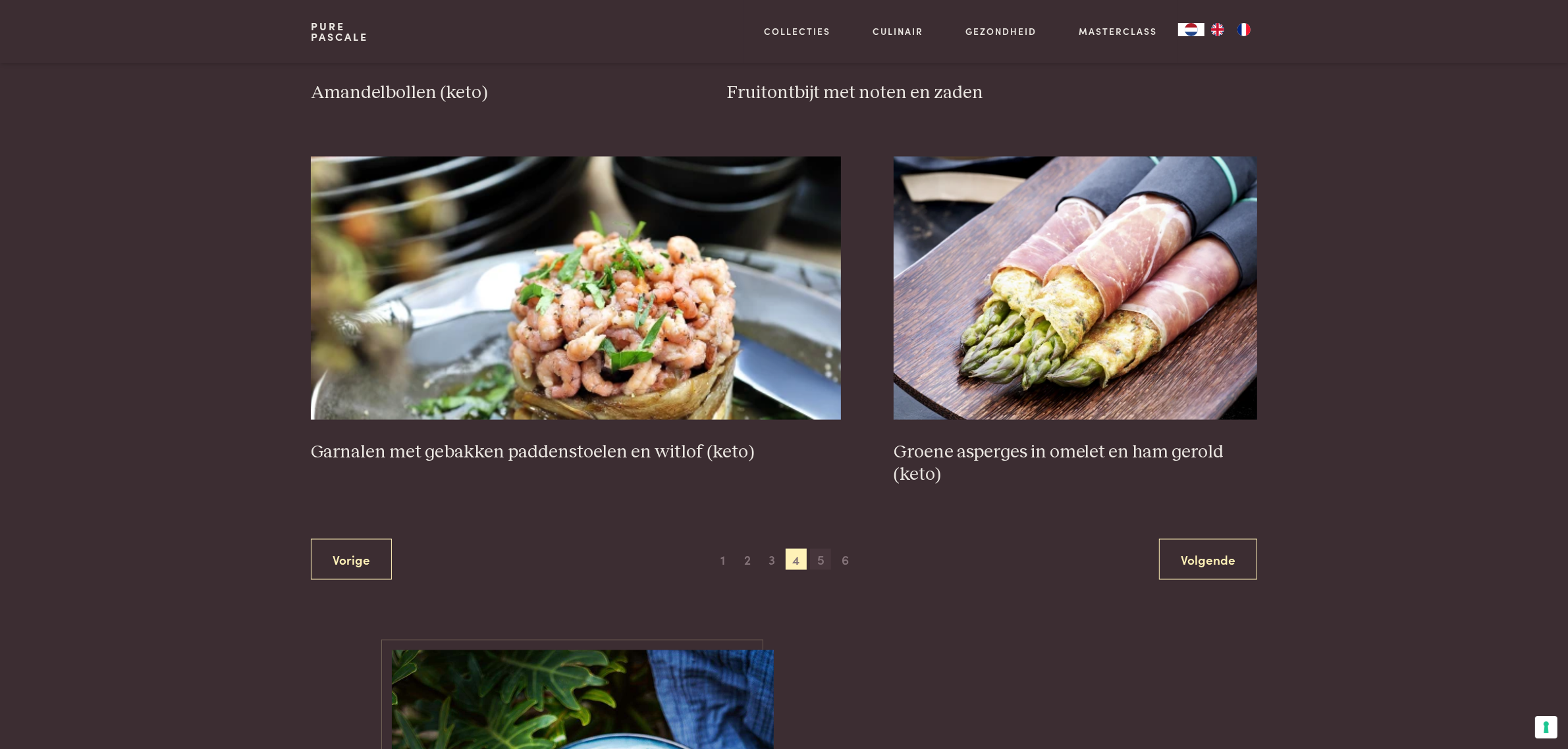
click at [815, 570] on span "5" at bounding box center [820, 559] width 21 height 21
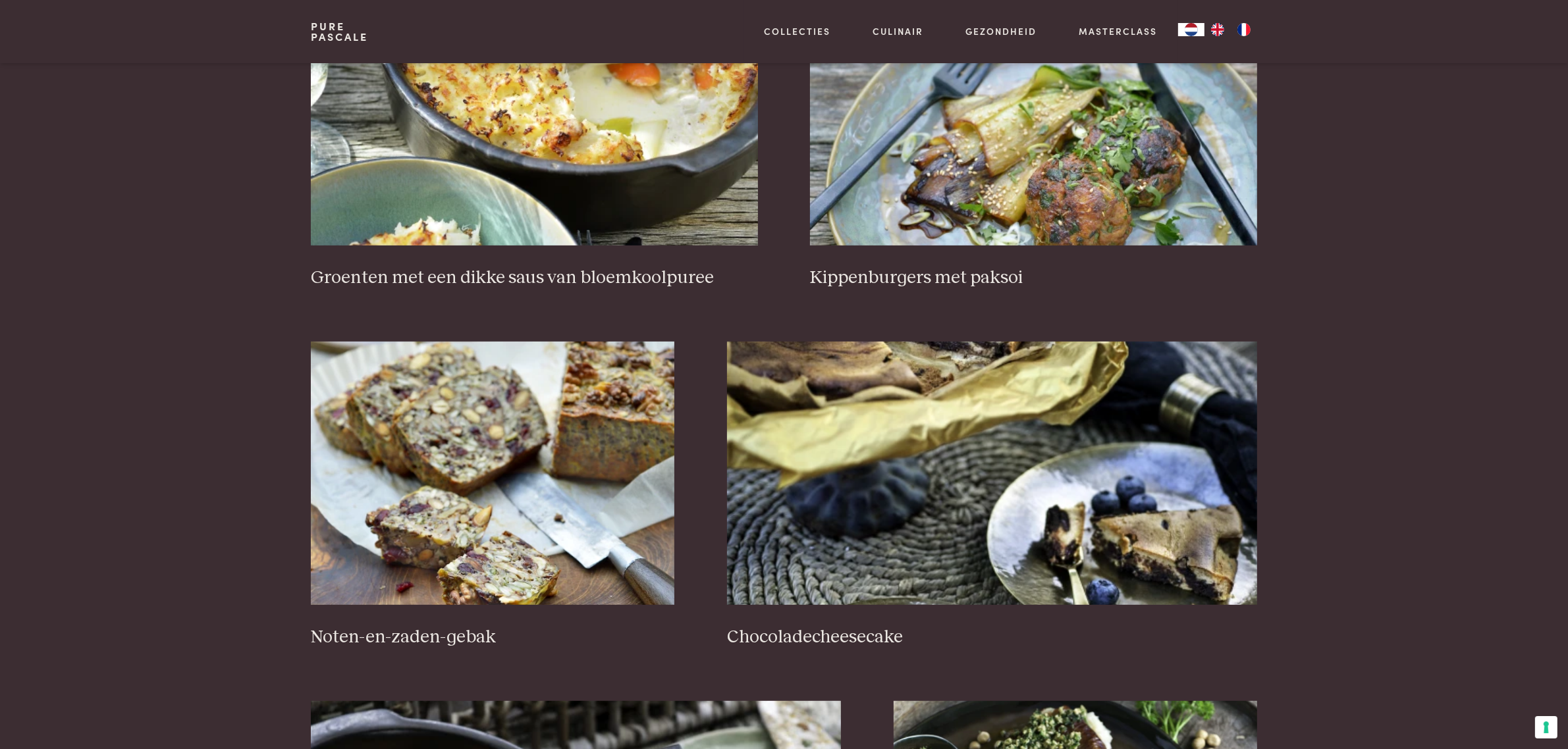
scroll to position [713, 0]
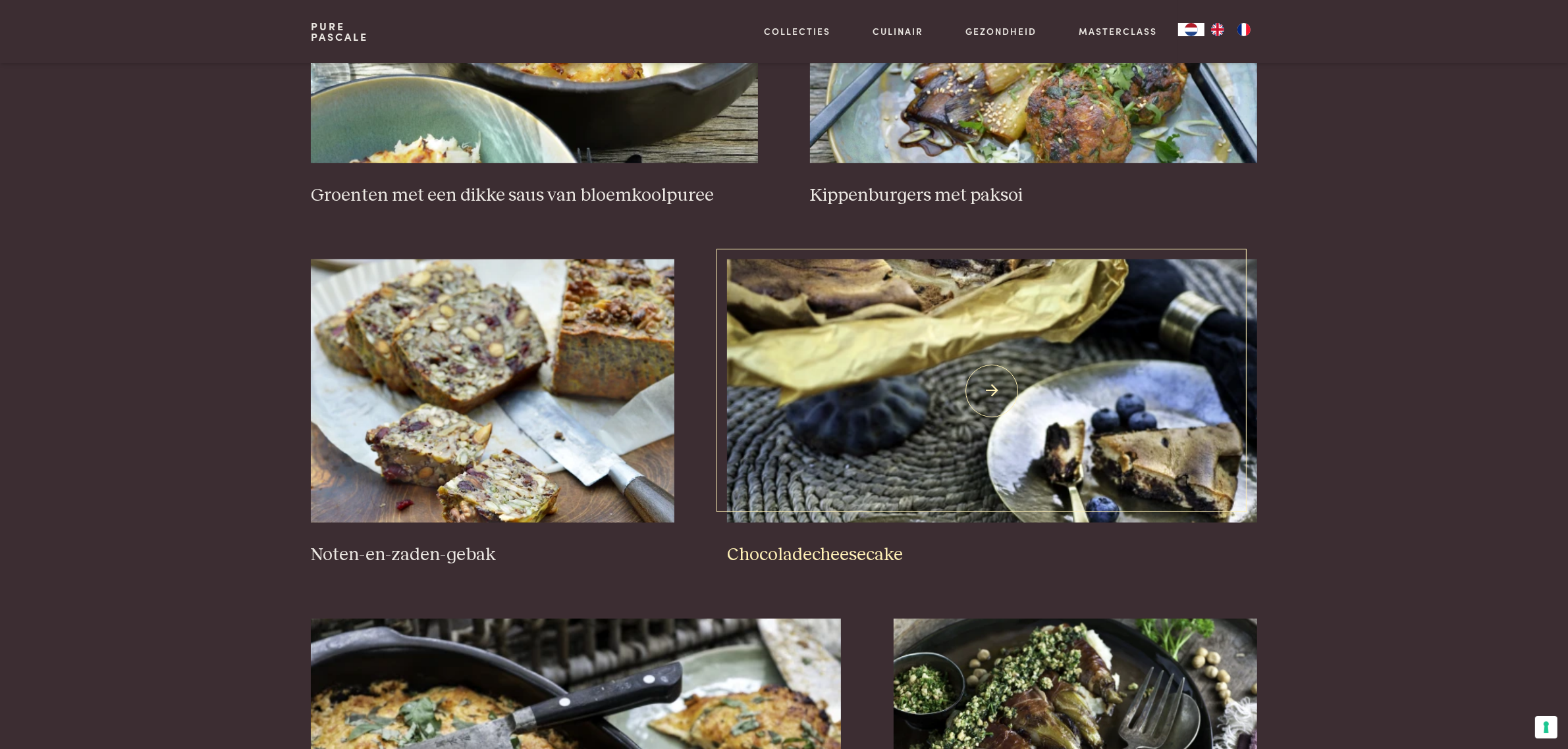
click at [784, 567] on h3 "Chocoladecheesecake" at bounding box center [992, 555] width 530 height 23
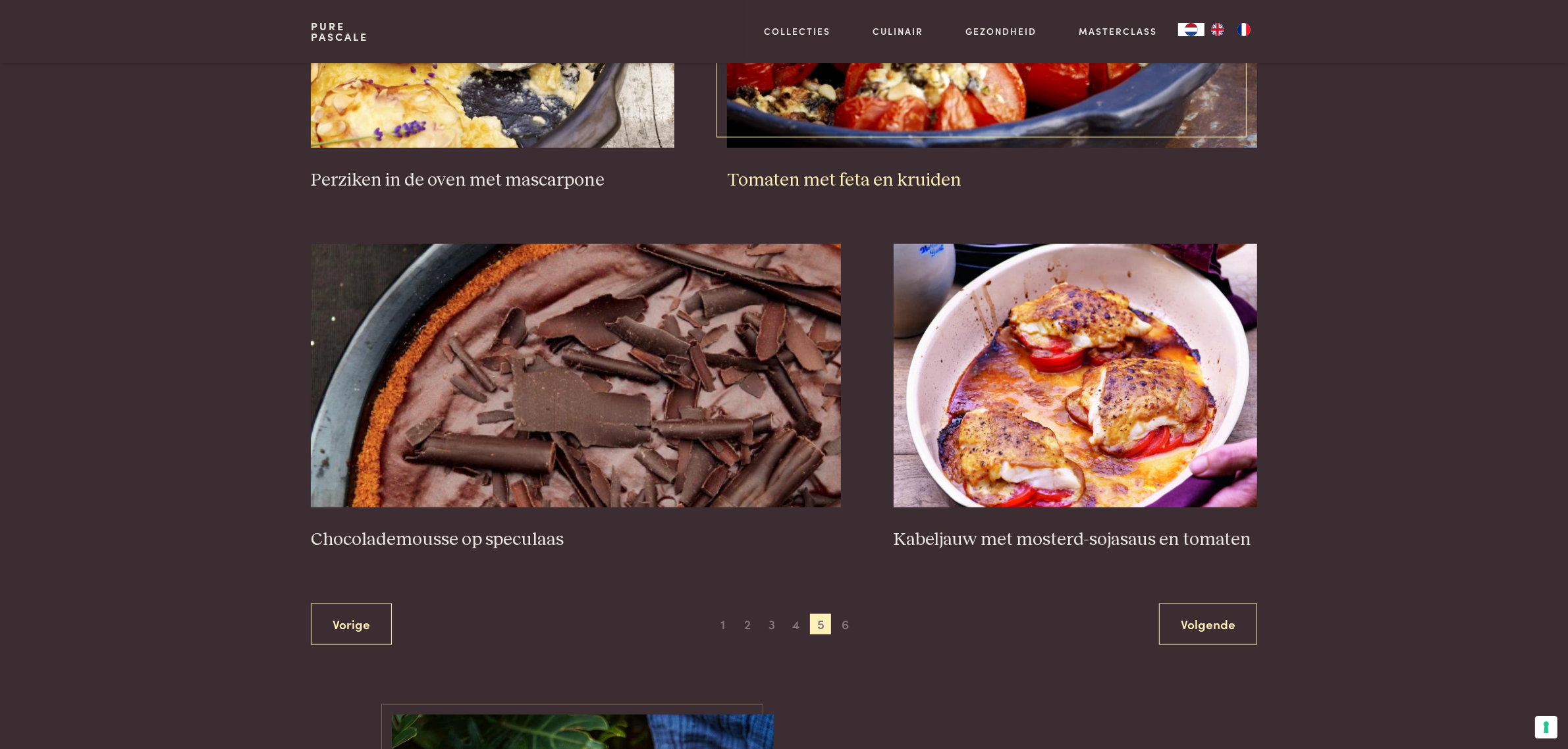
scroll to position [2194, 0]
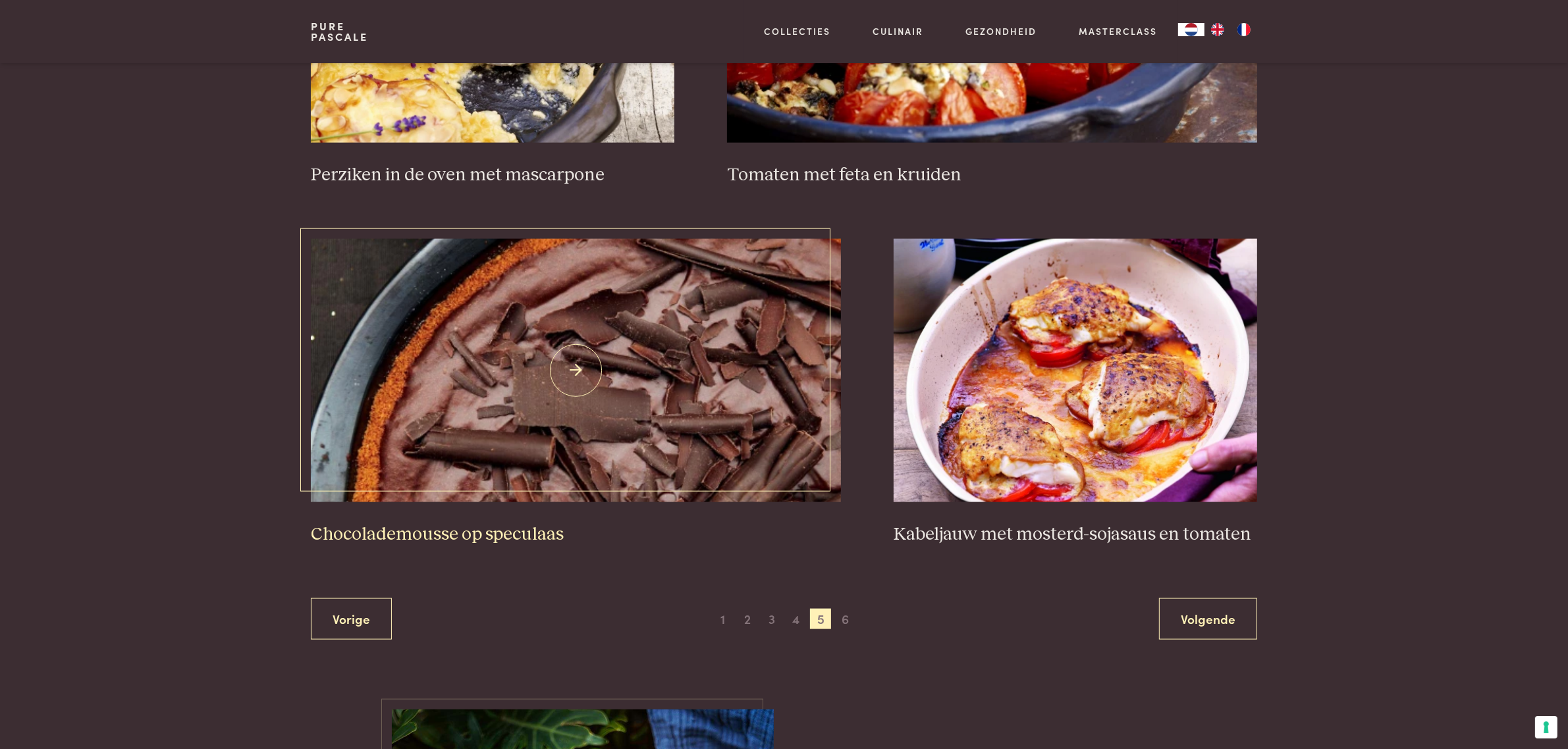
click at [455, 546] on h3 "Chocolademousse op speculaas" at bounding box center [575, 534] width 530 height 23
click at [848, 630] on span "6" at bounding box center [845, 619] width 21 height 21
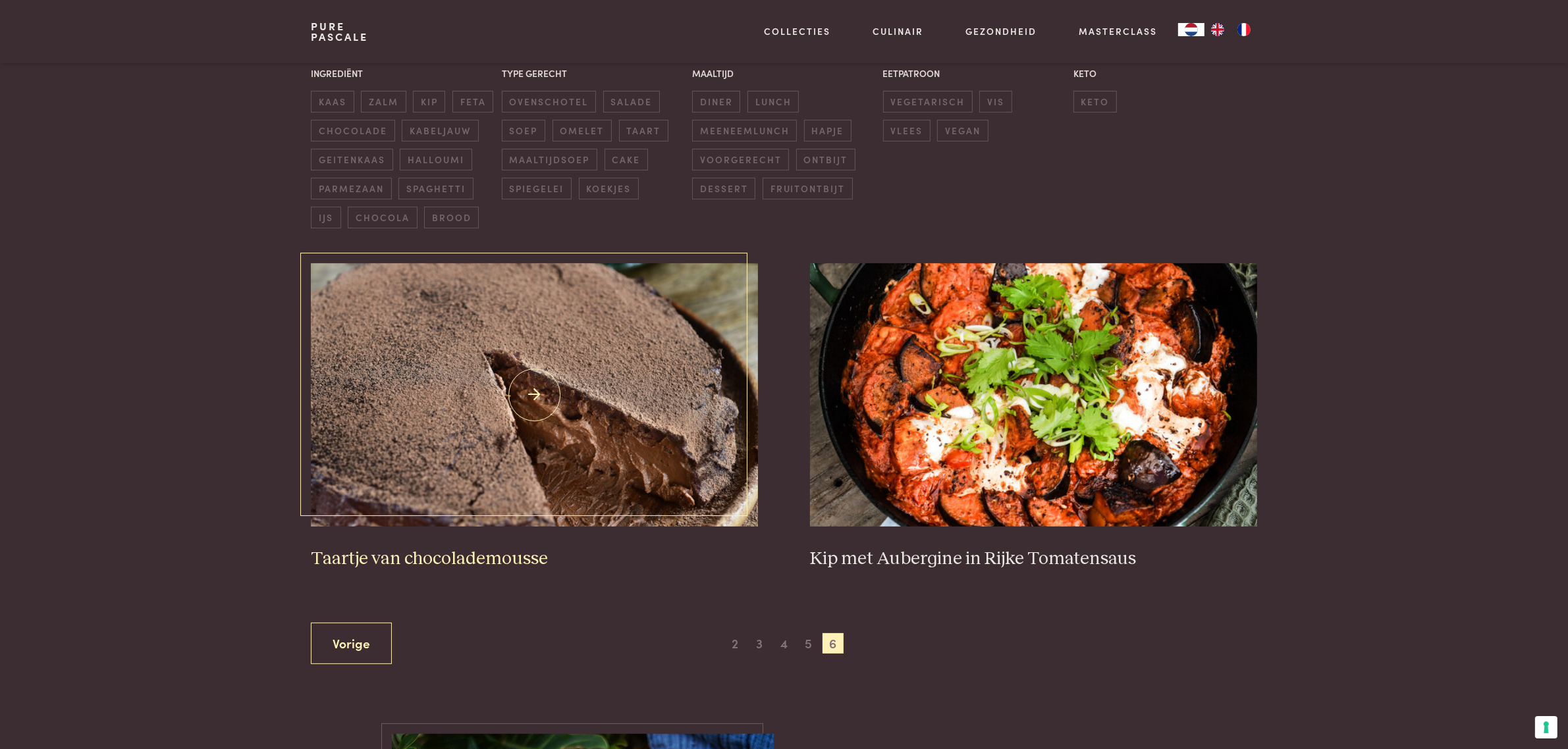
scroll to position [298, 0]
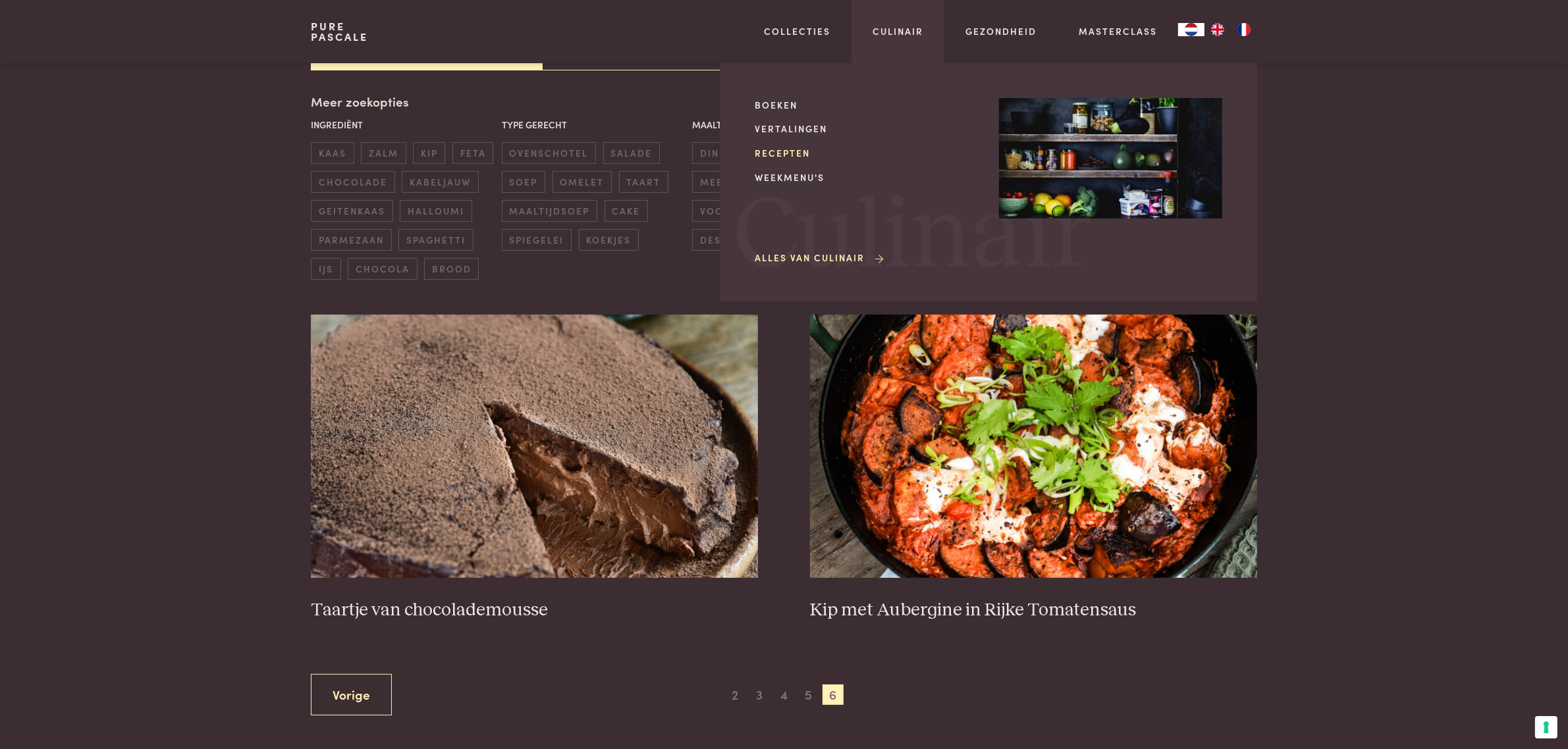
click at [798, 152] on link "Recepten" at bounding box center [867, 153] width 223 height 14
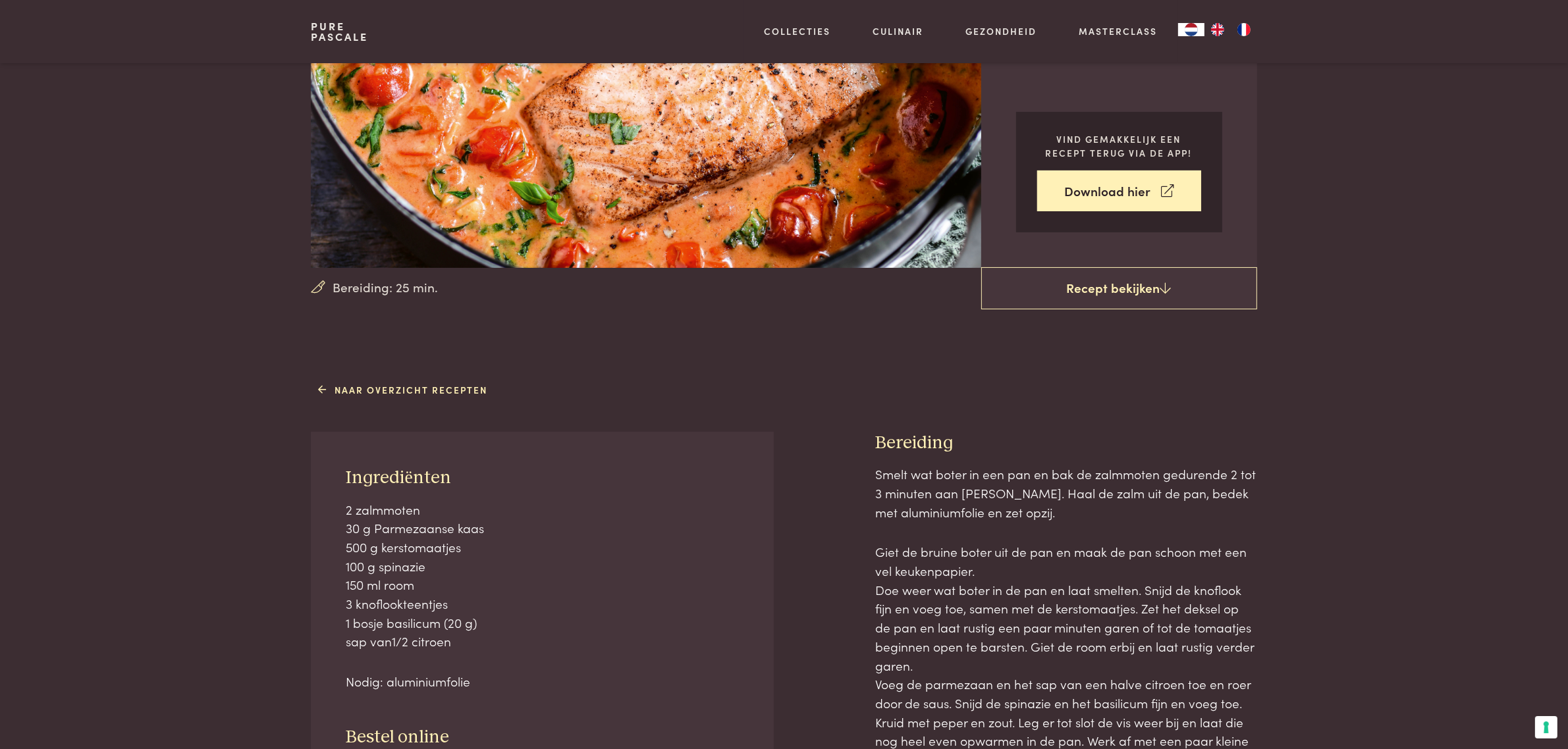
scroll to position [247, 0]
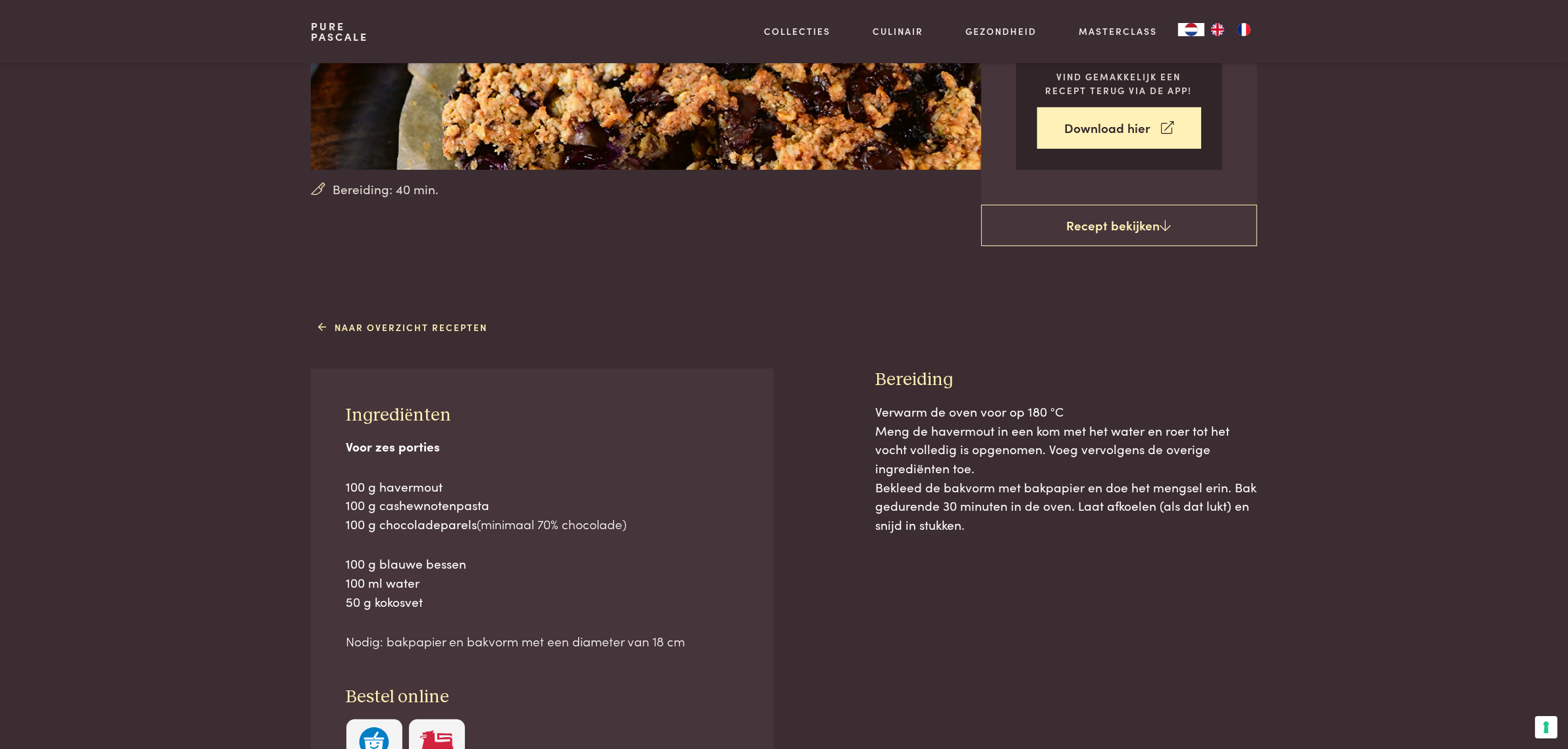
scroll to position [411, 0]
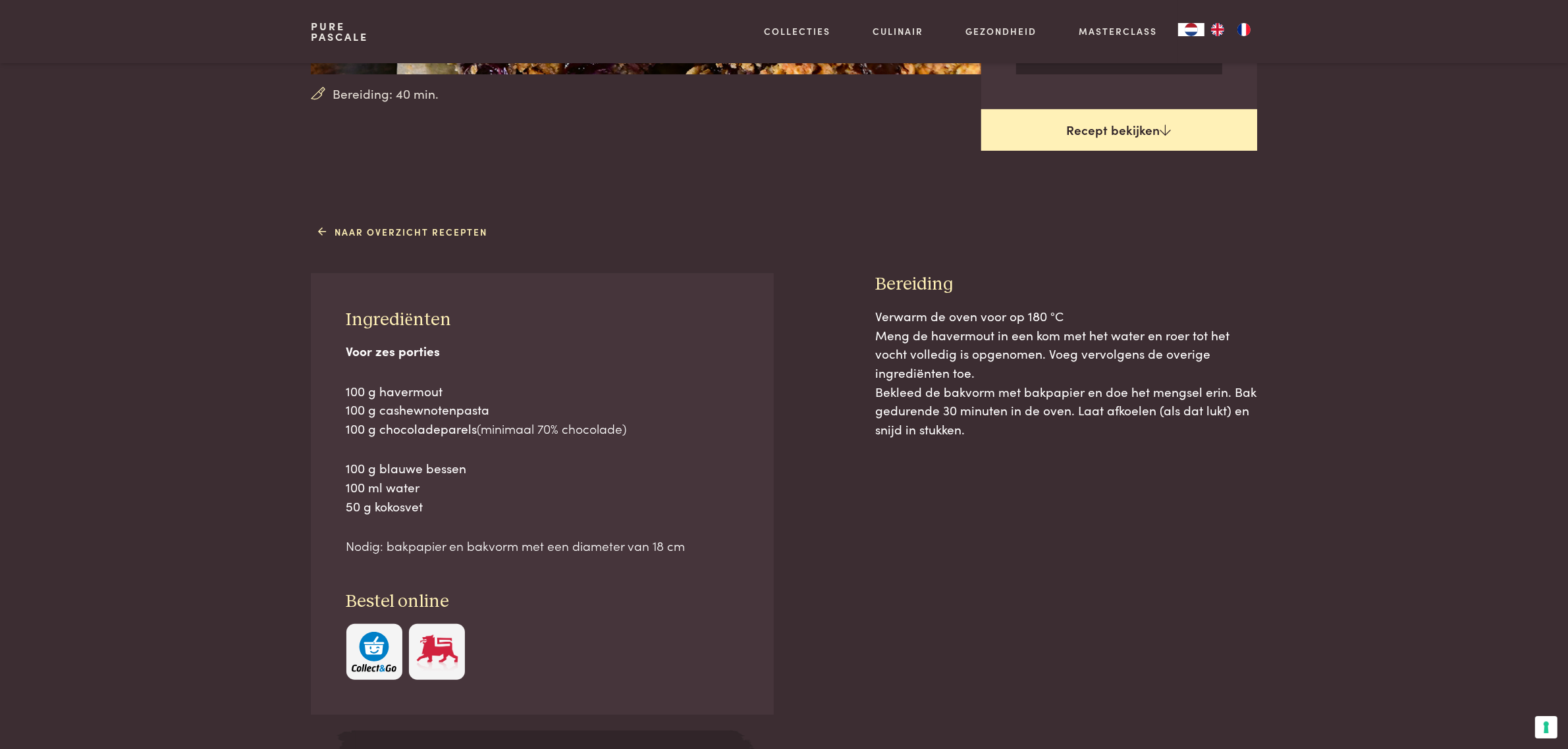
click at [1113, 142] on link "Recept bekijken" at bounding box center [1118, 131] width 276 height 42
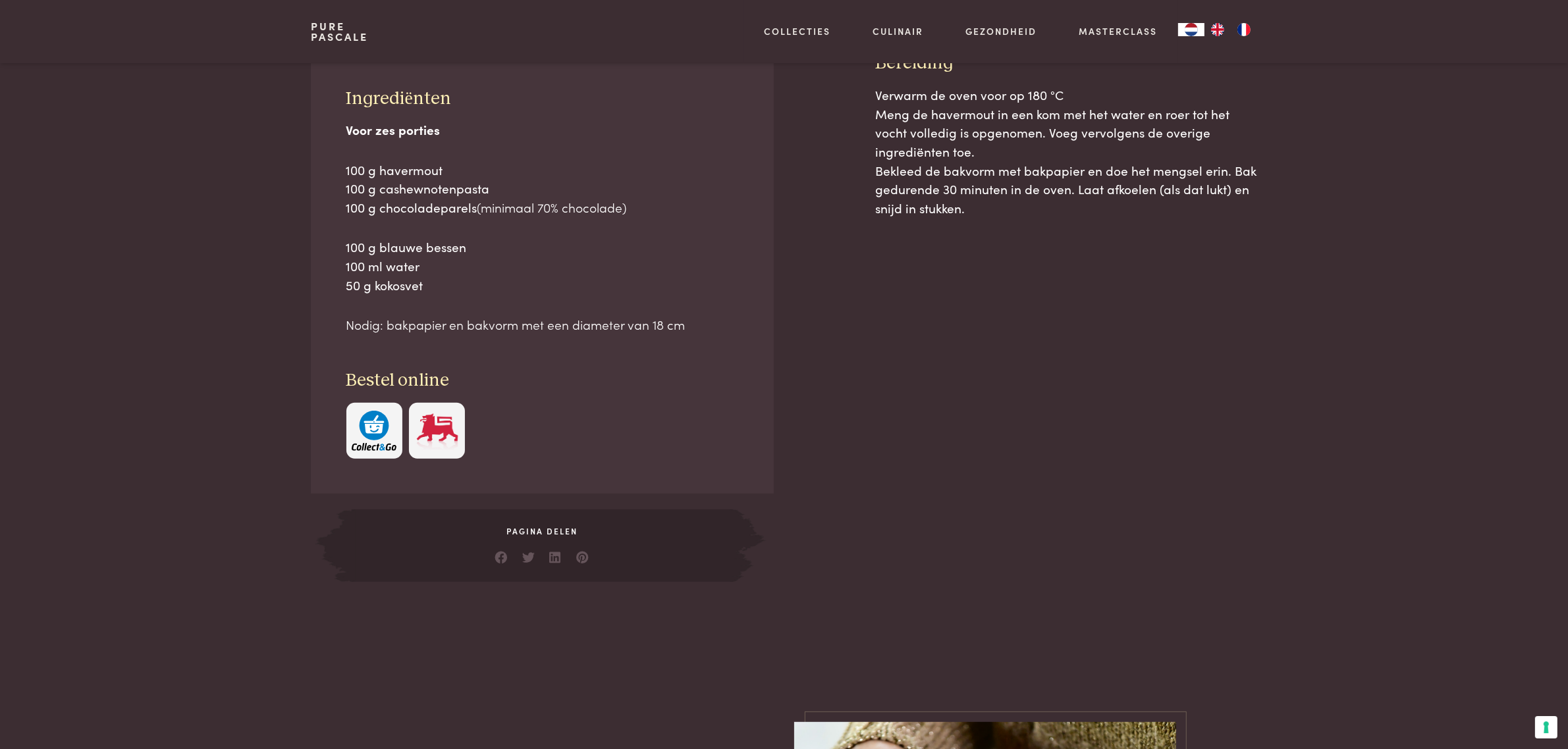
scroll to position [633, 0]
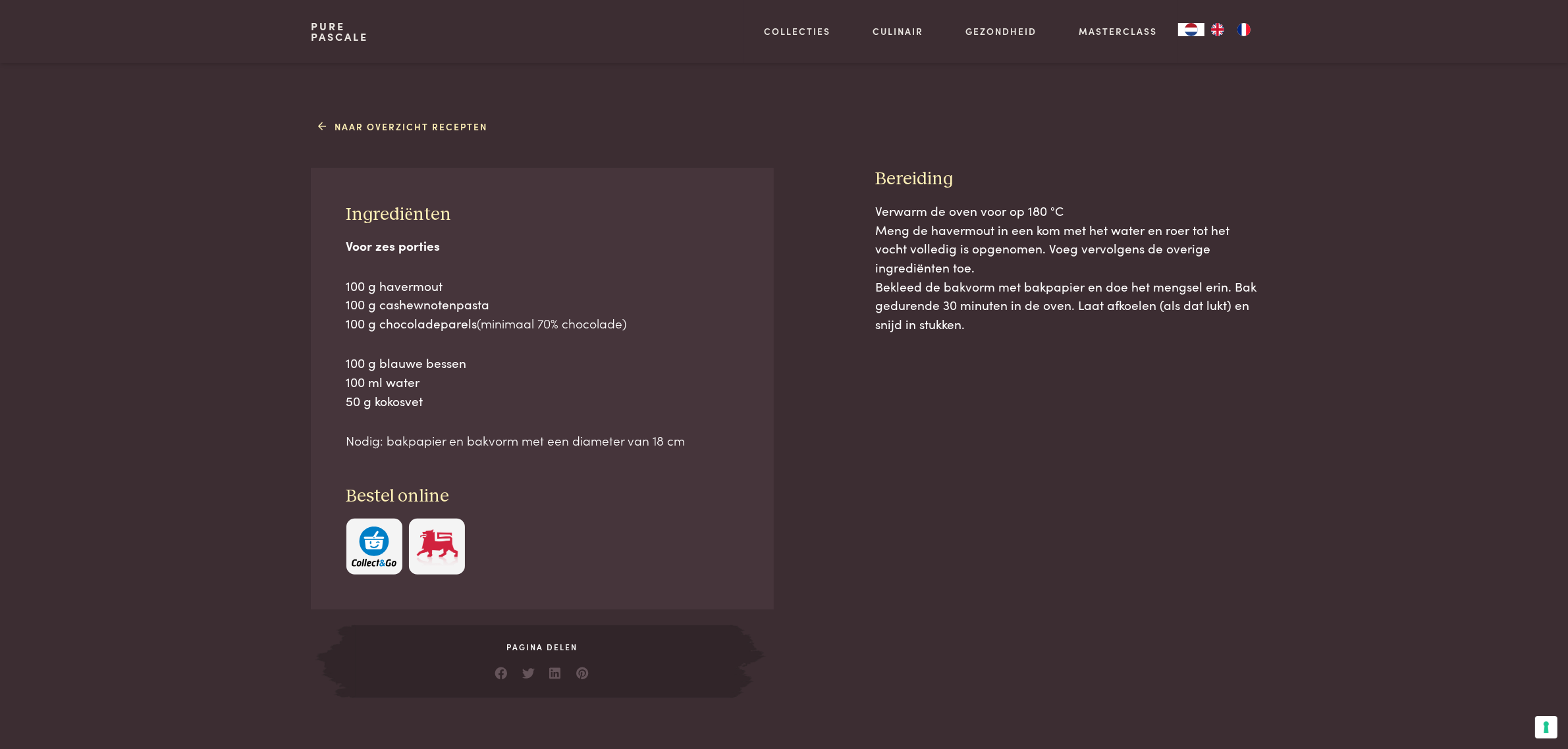
scroll to position [222, 0]
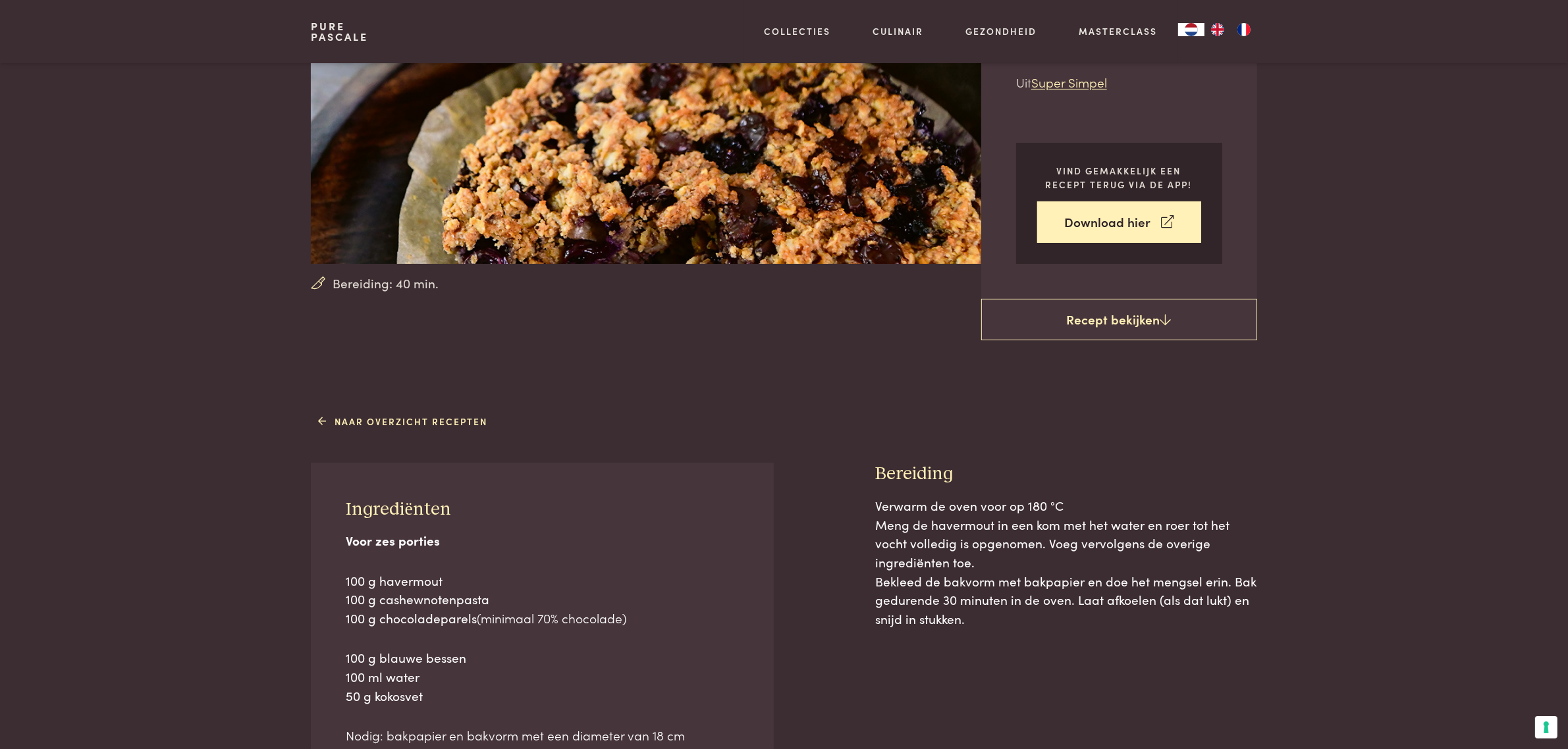
scroll to position [633, 0]
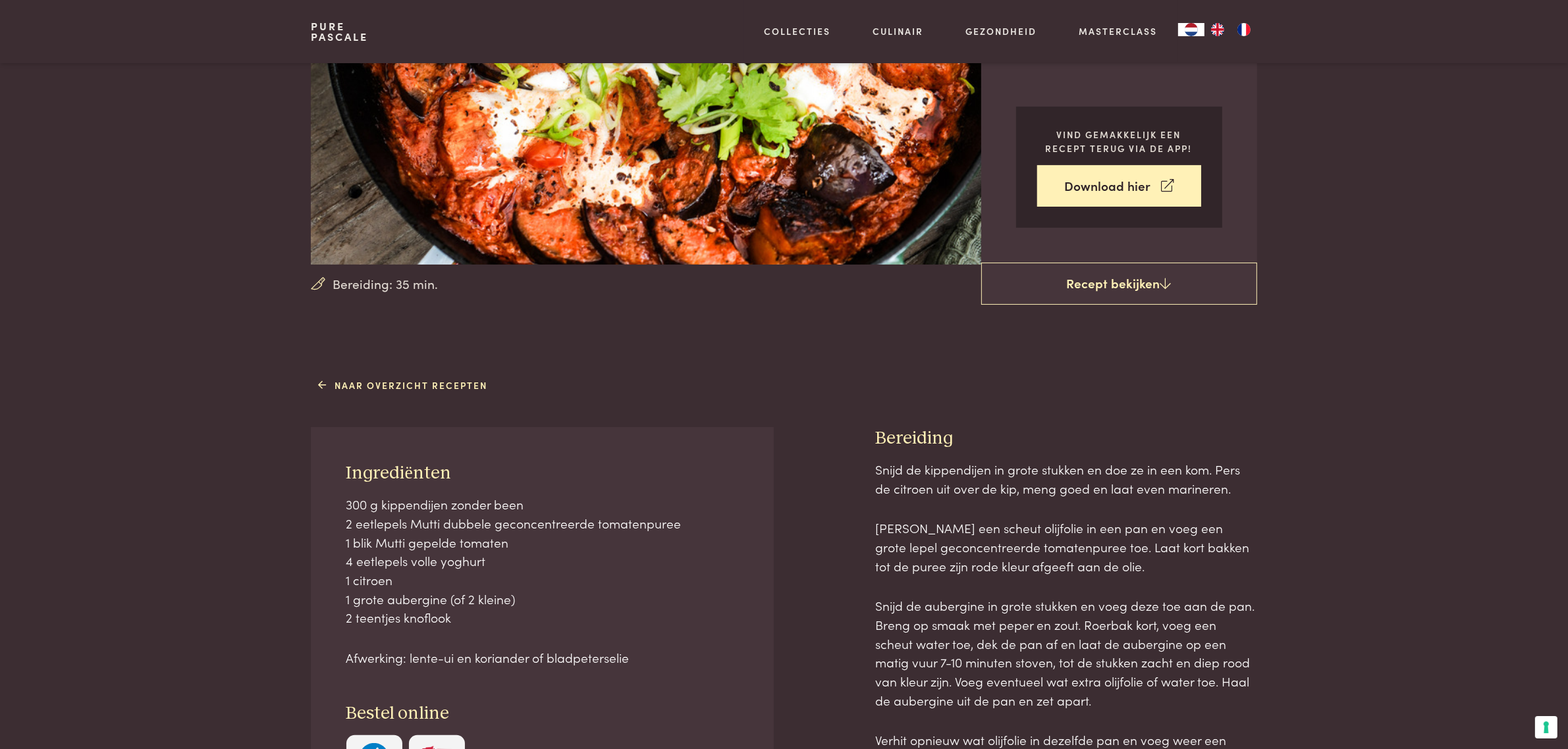
scroll to position [247, 0]
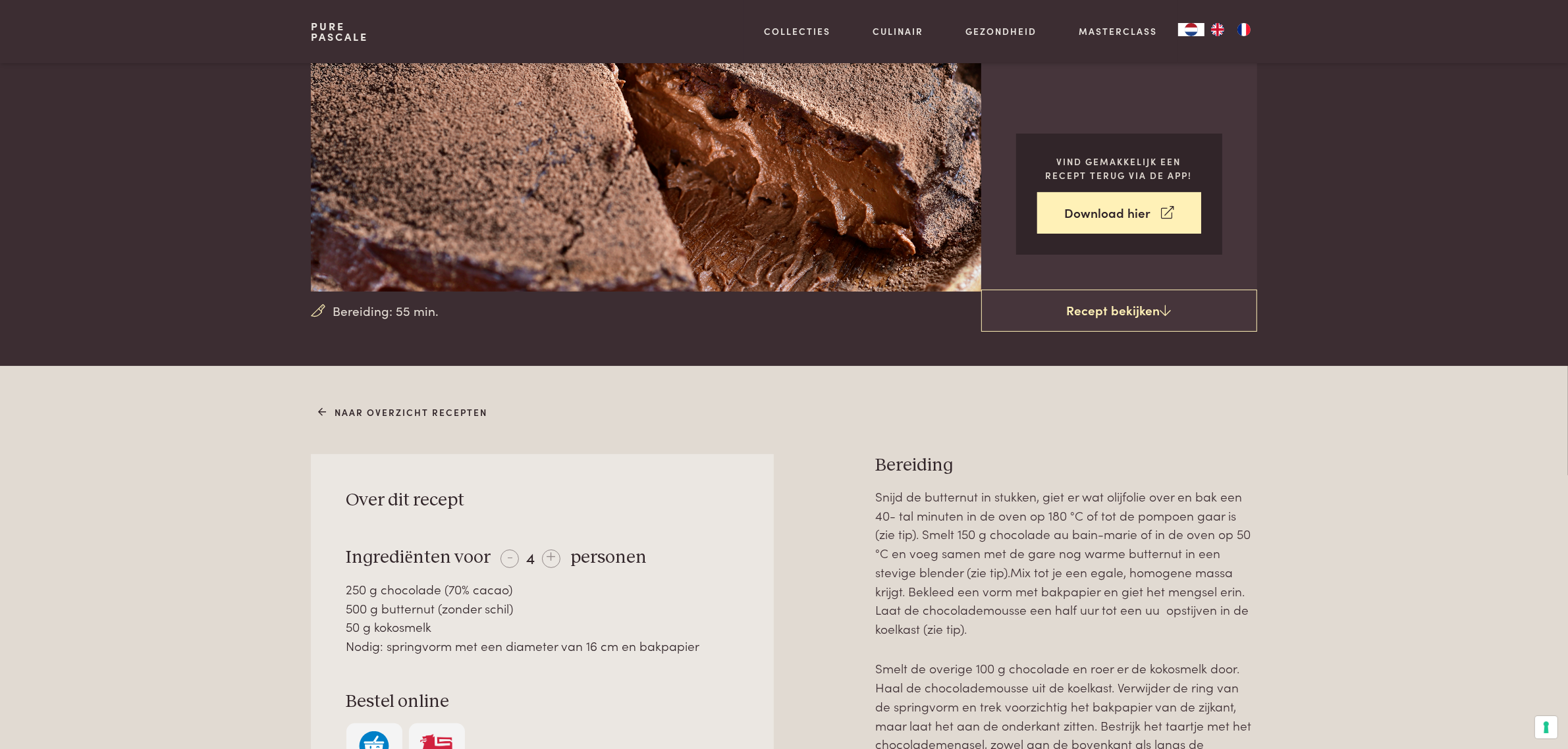
scroll to position [247, 0]
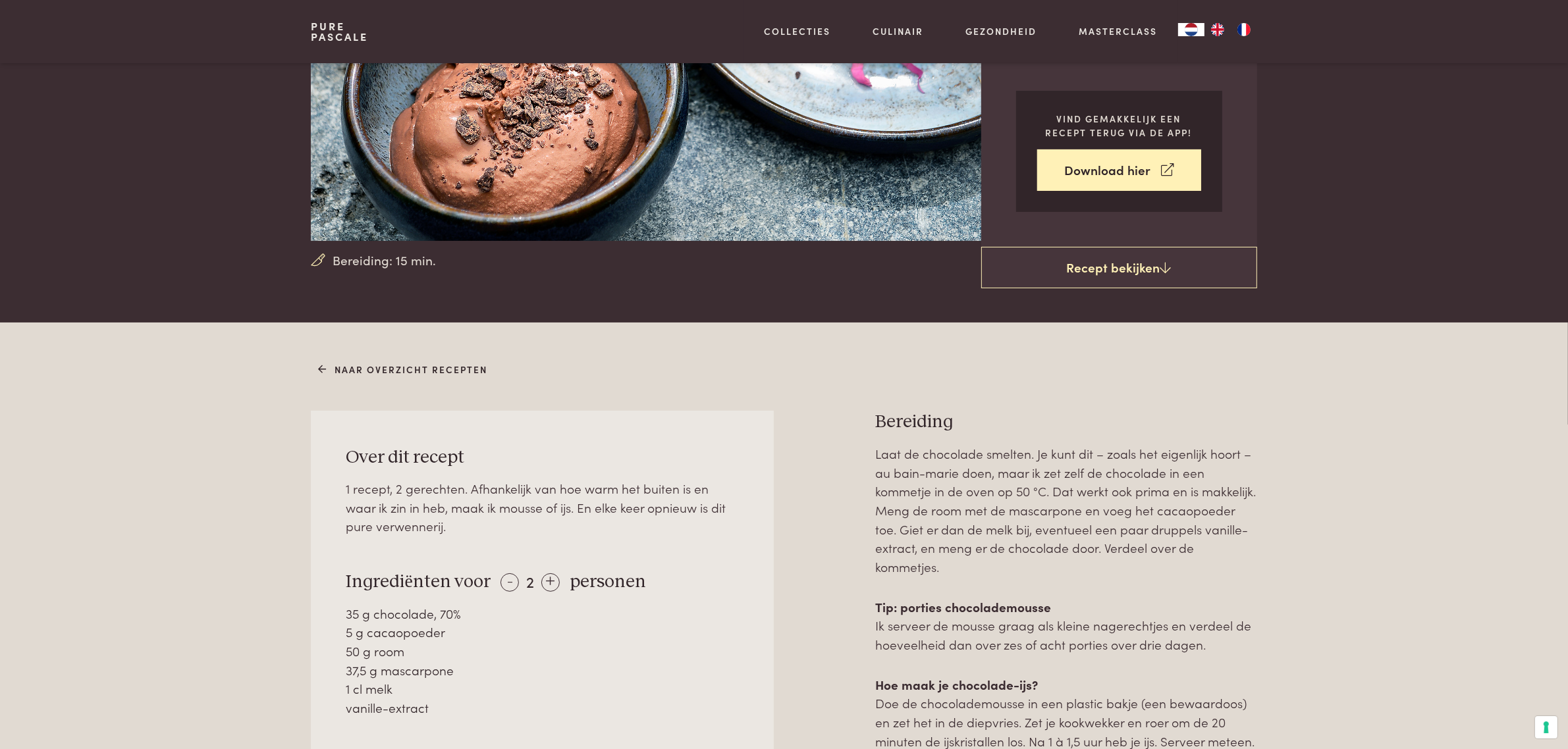
scroll to position [247, 0]
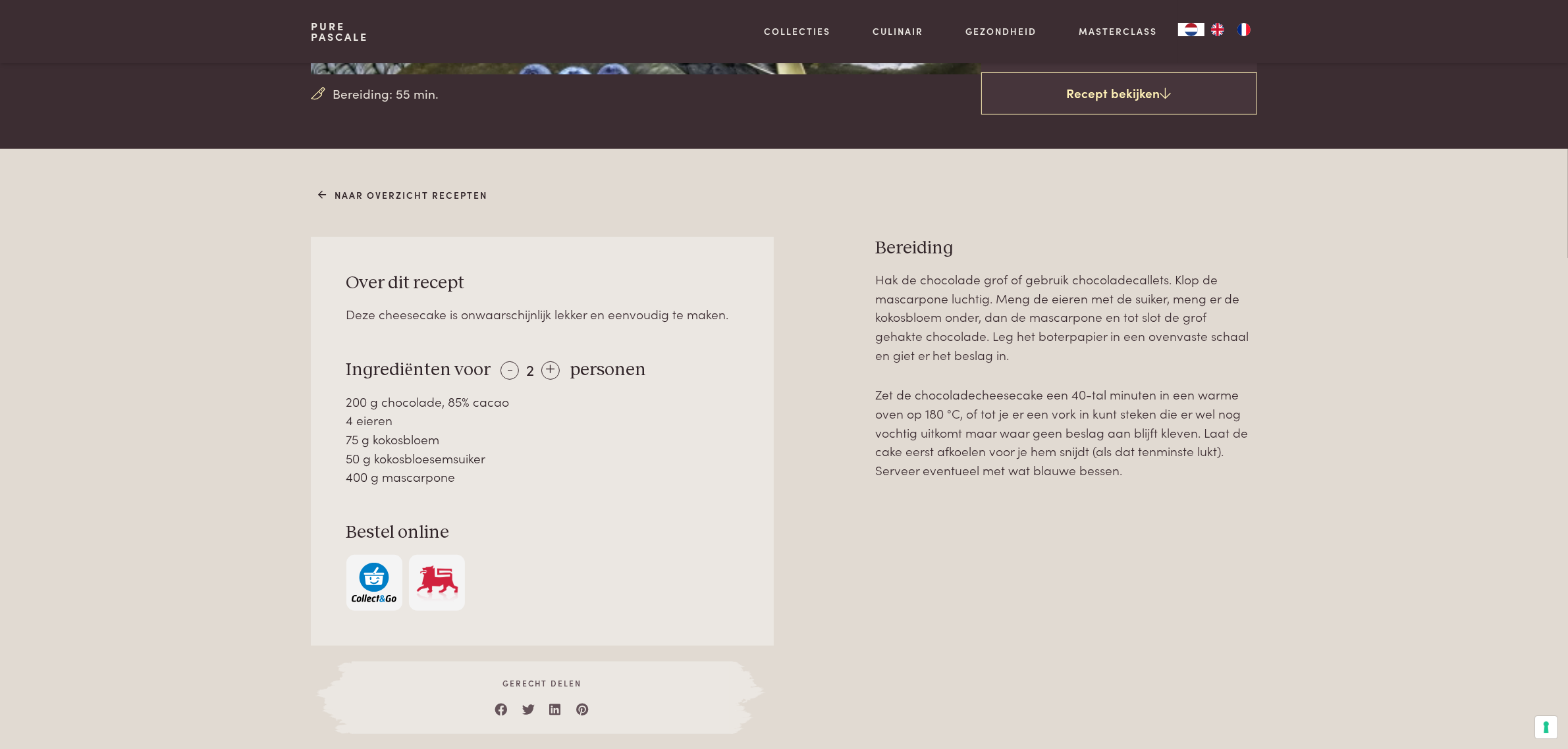
scroll to position [329, 0]
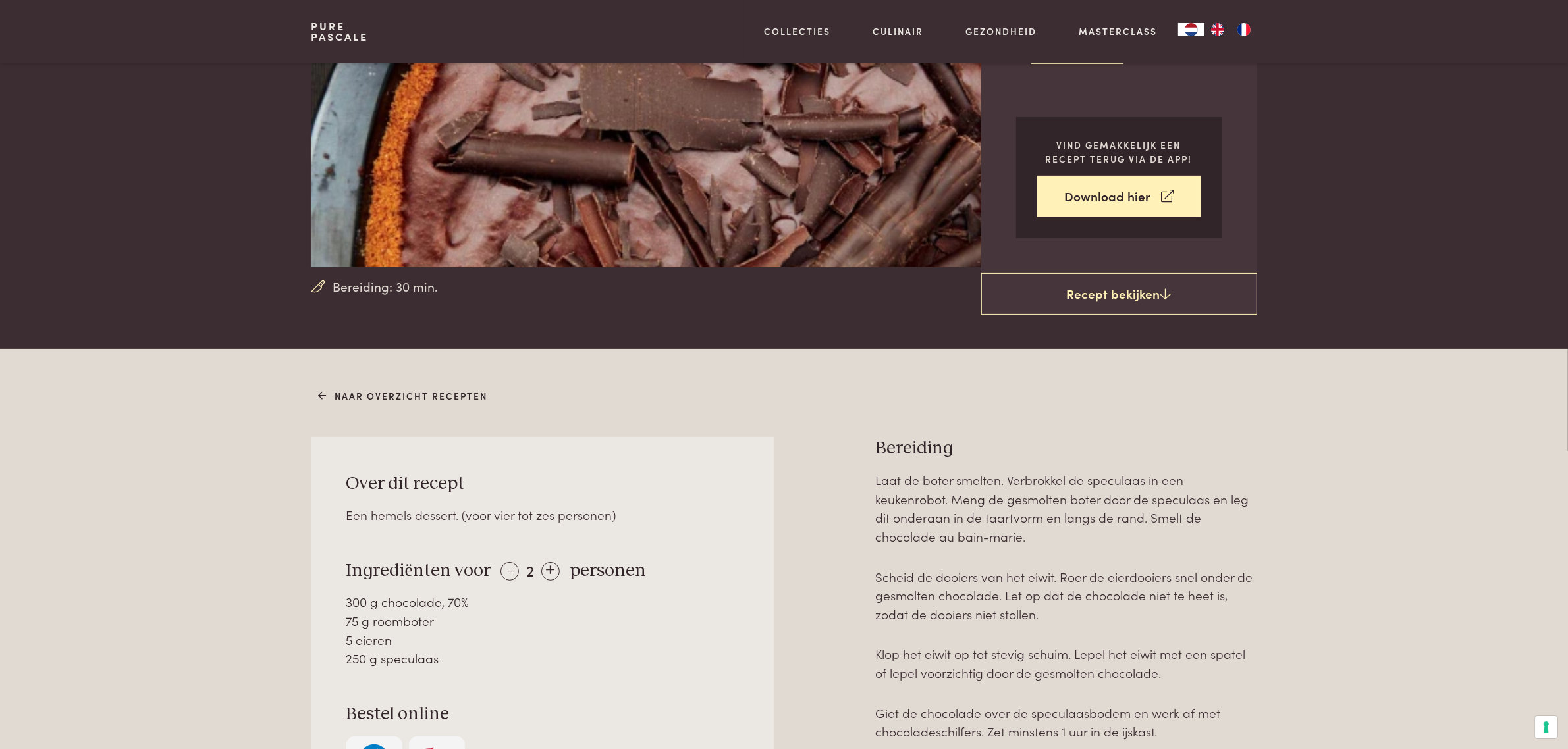
scroll to position [247, 0]
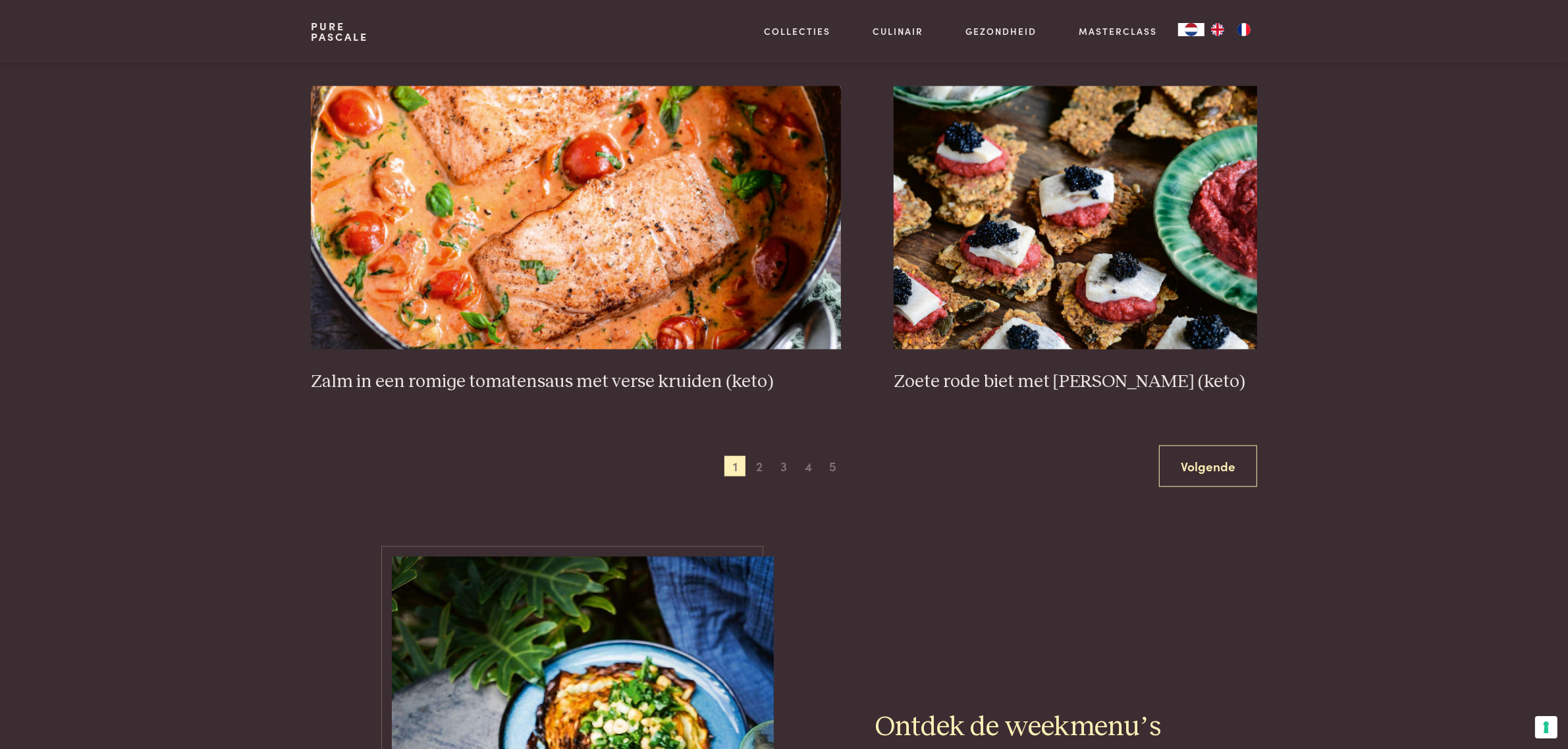
scroll to position [2468, 0]
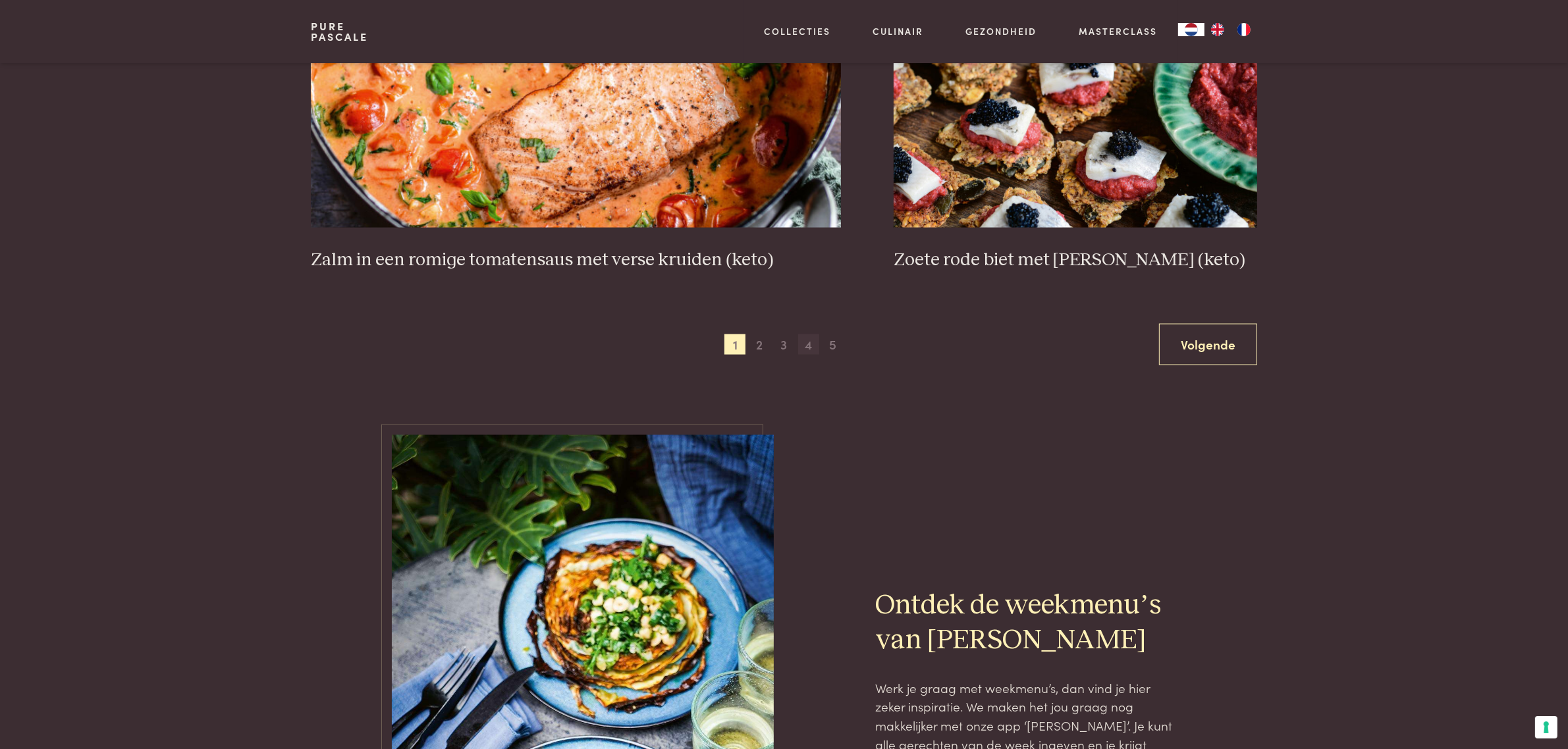
click at [810, 356] on span "4" at bounding box center [808, 345] width 21 height 21
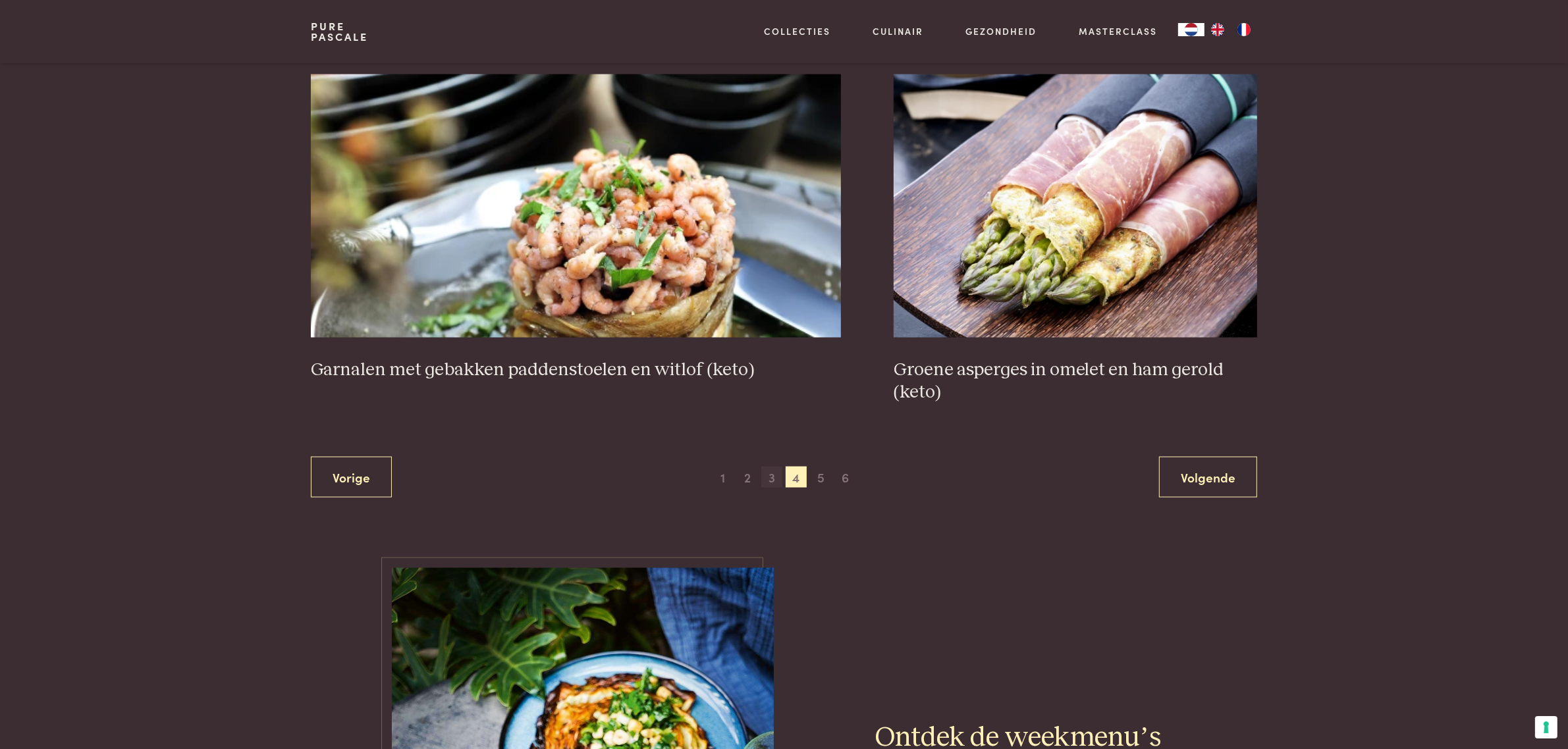
click at [771, 487] on span "3" at bounding box center [772, 476] width 21 height 21
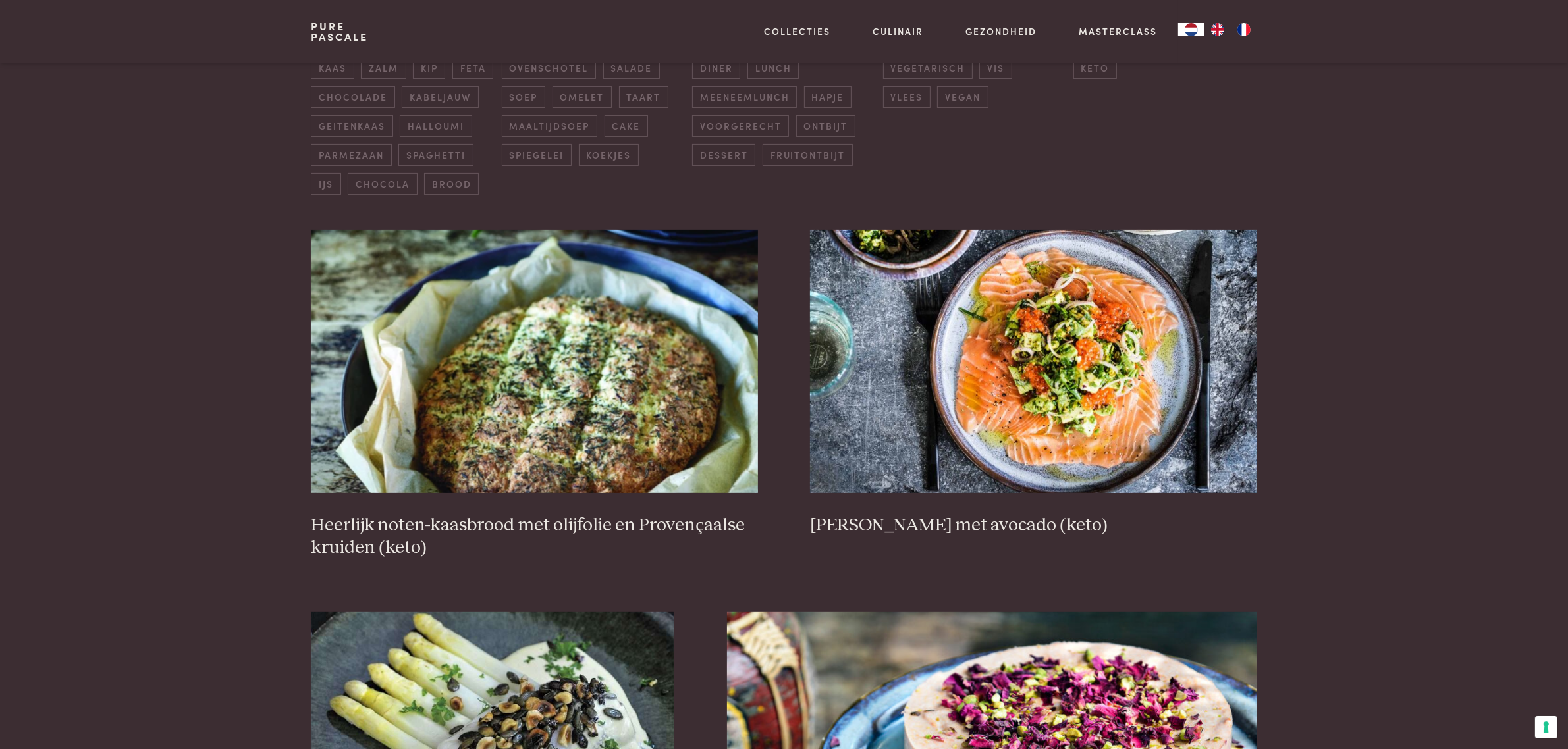
scroll to position [383, 0]
click at [617, 555] on h3 "Heerlijk noten-kaasbrood met olijfolie en Provençaalse kruiden (keto)" at bounding box center [534, 535] width 446 height 45
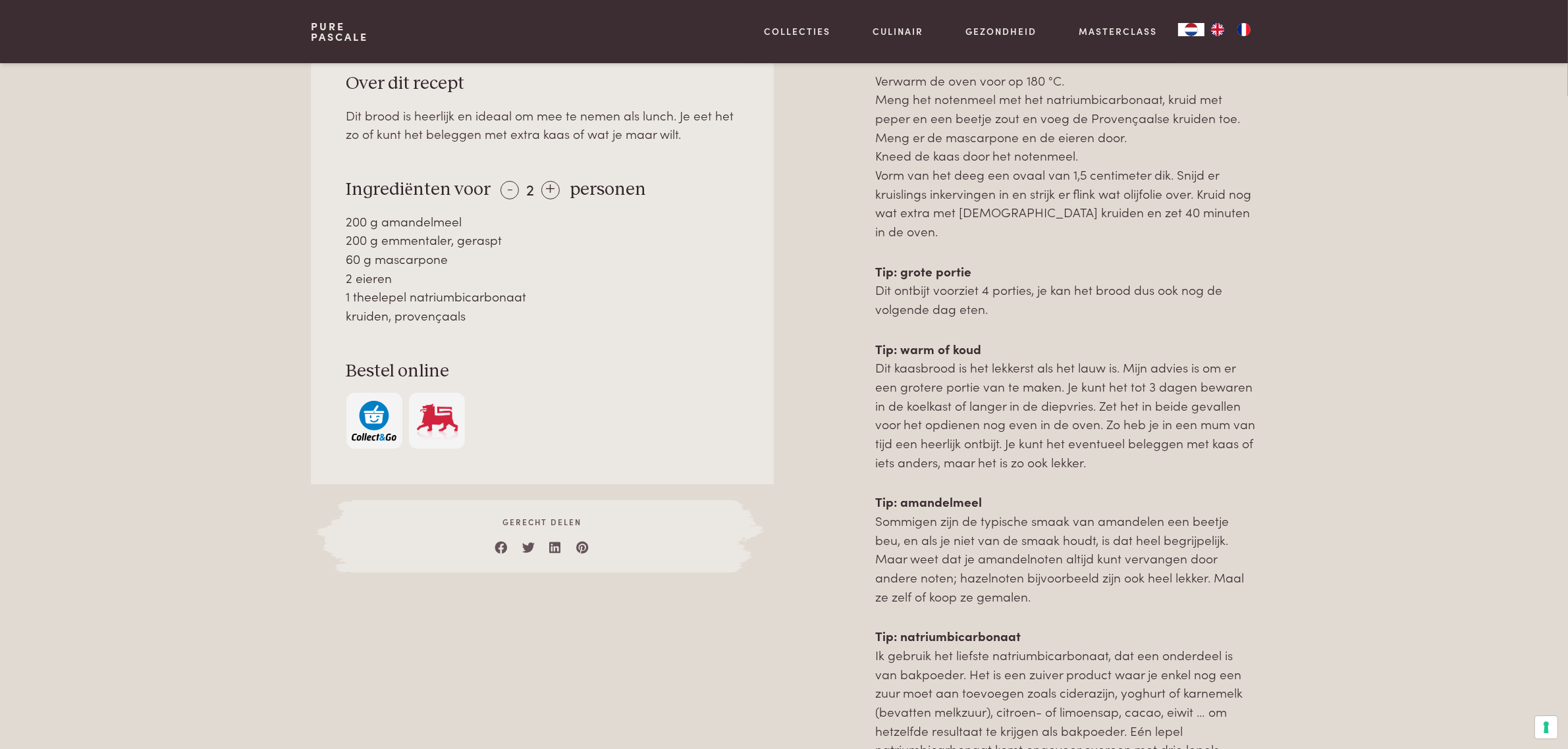
scroll to position [658, 0]
